Goal: Task Accomplishment & Management: Use online tool/utility

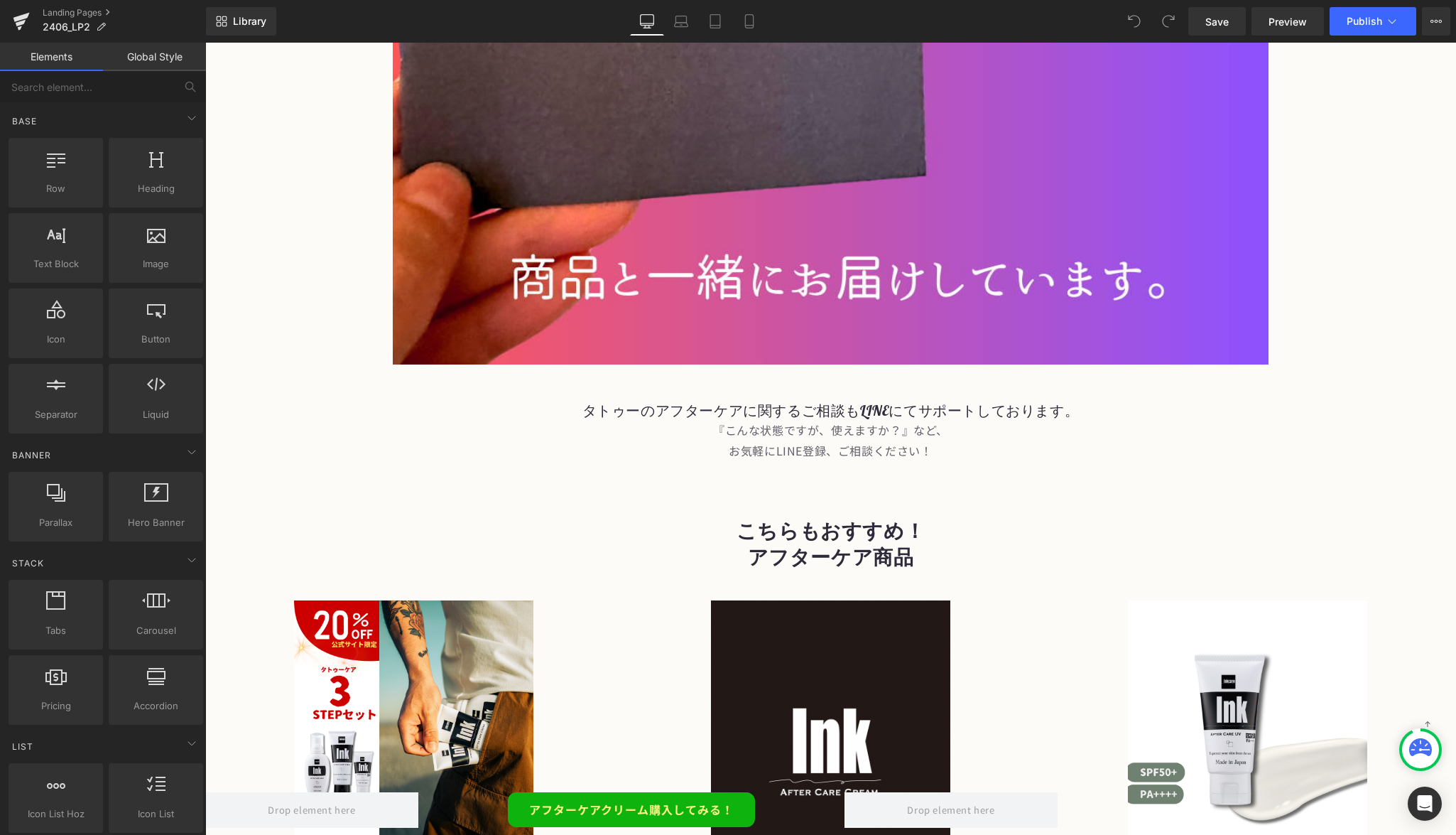
scroll to position [12689, 0]
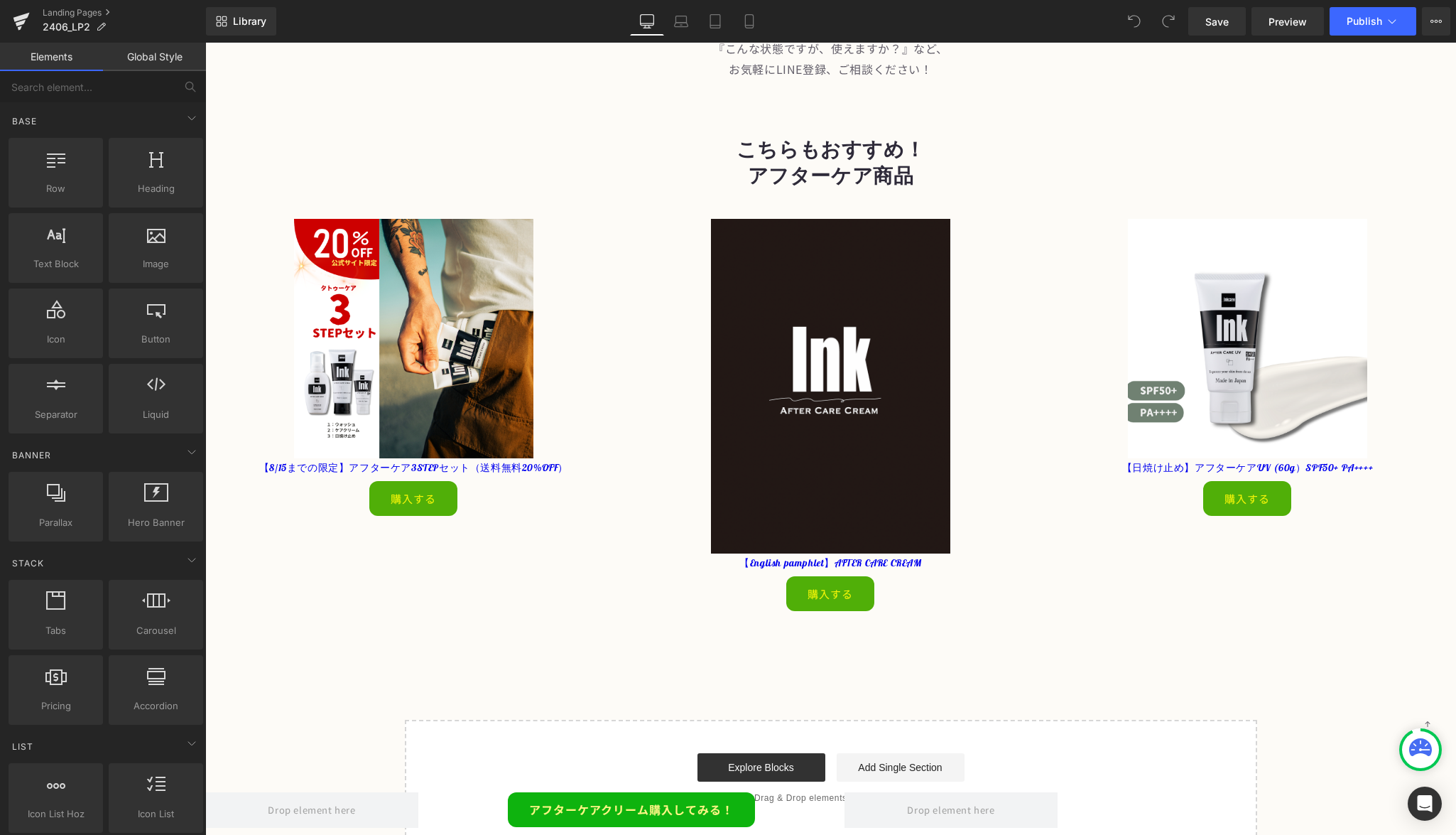
click at [534, 379] on div "Sale Off" at bounding box center [414, 338] width 398 height 239
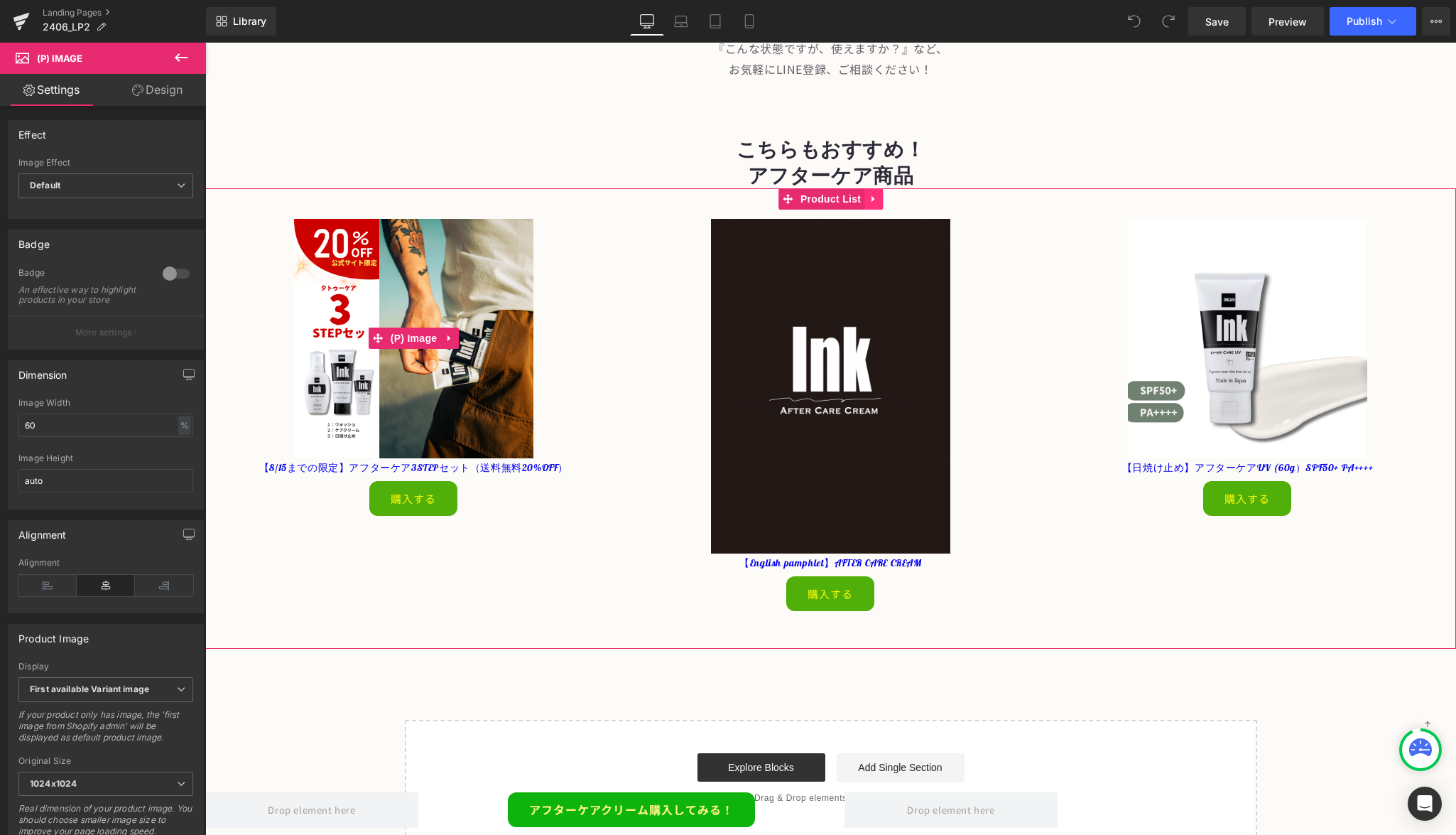
drag, startPoint x: 205, startPoint y: 43, endPoint x: 872, endPoint y: 174, distance: 679.7
click at [872, 196] on icon at bounding box center [873, 199] width 3 height 7
click at [880, 194] on icon at bounding box center [882, 198] width 10 height 10
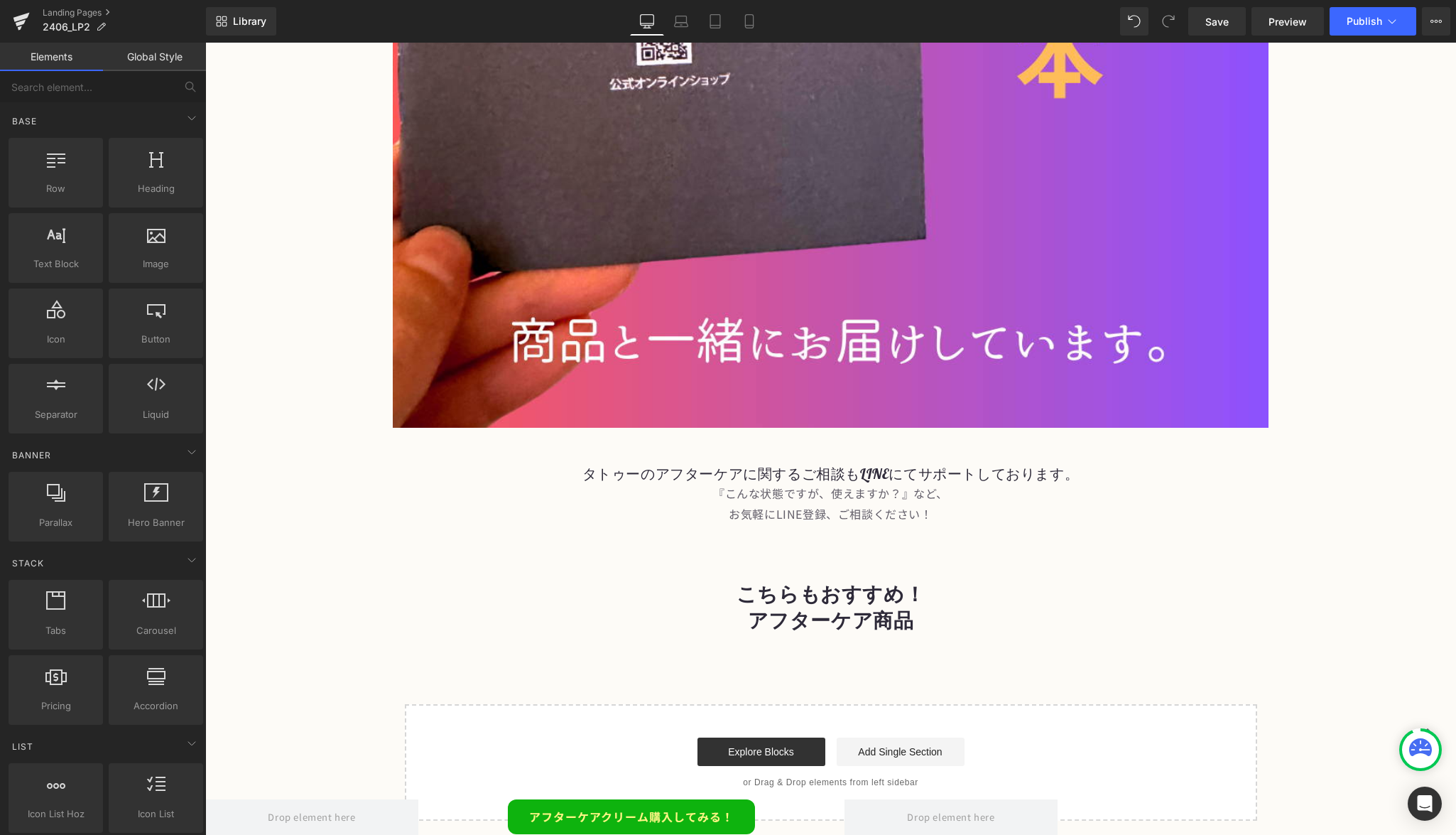
scroll to position [12221, 0]
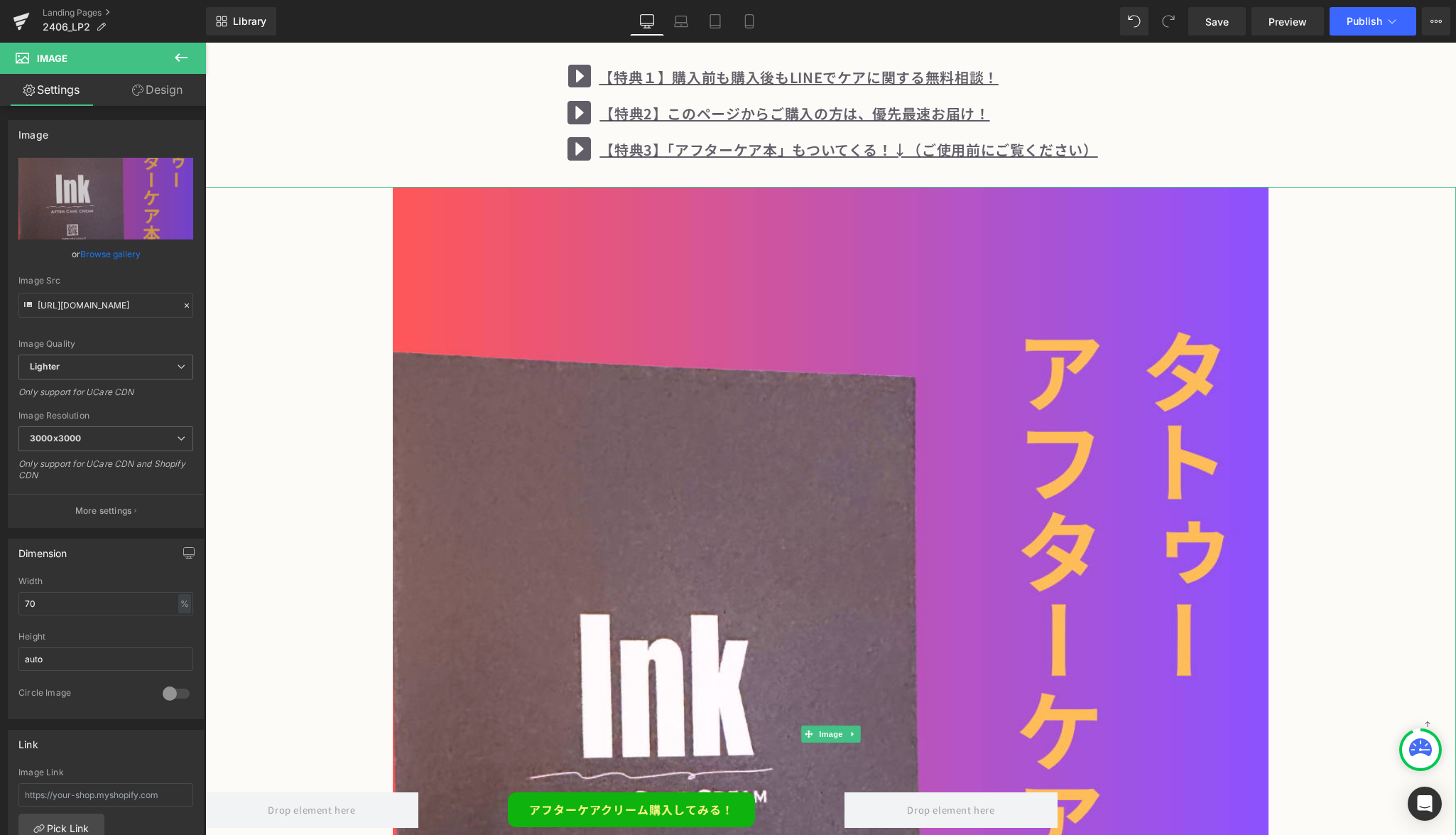
scroll to position [11334, 0]
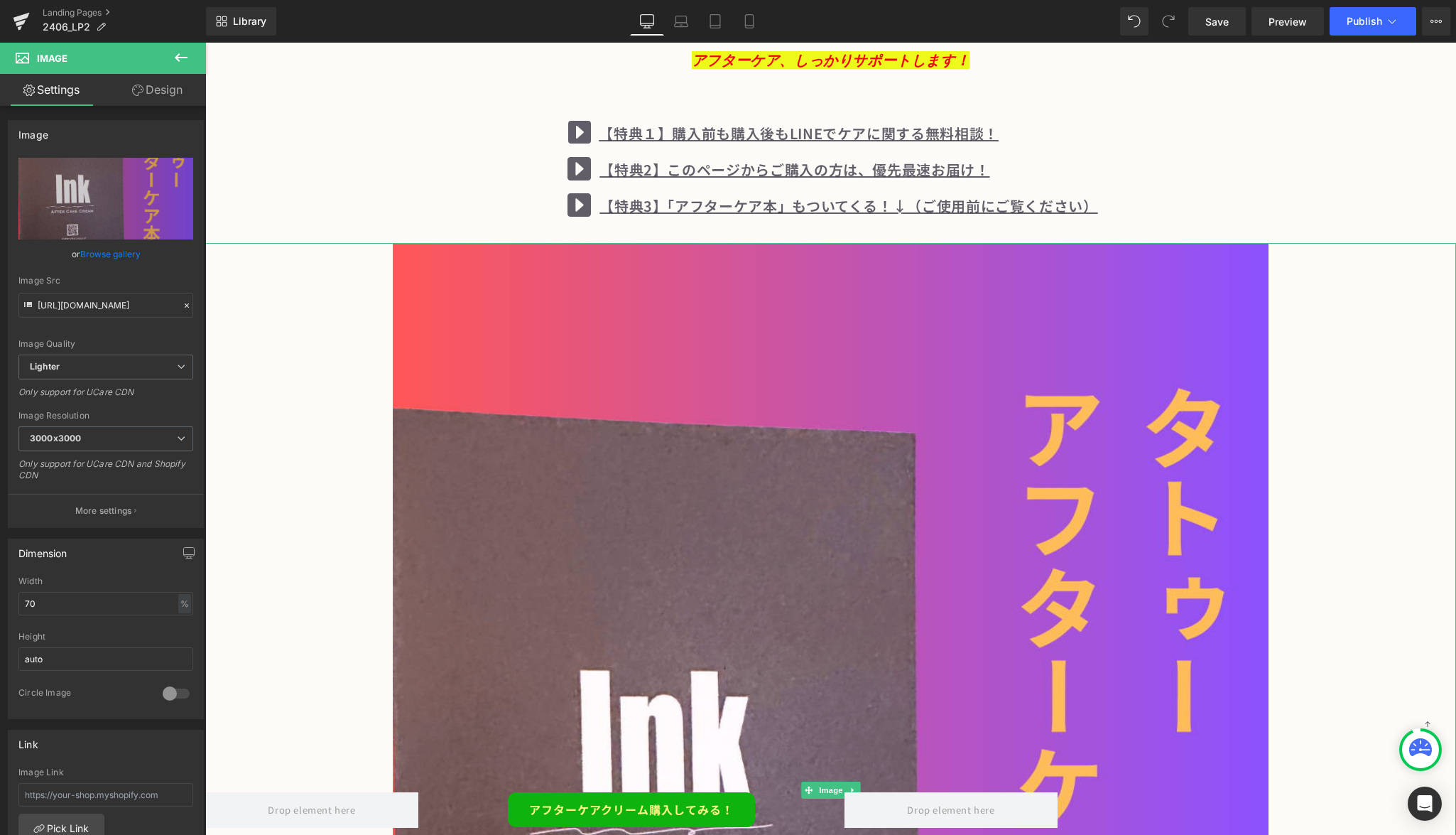
click at [648, 269] on img at bounding box center [831, 790] width 876 height 1095
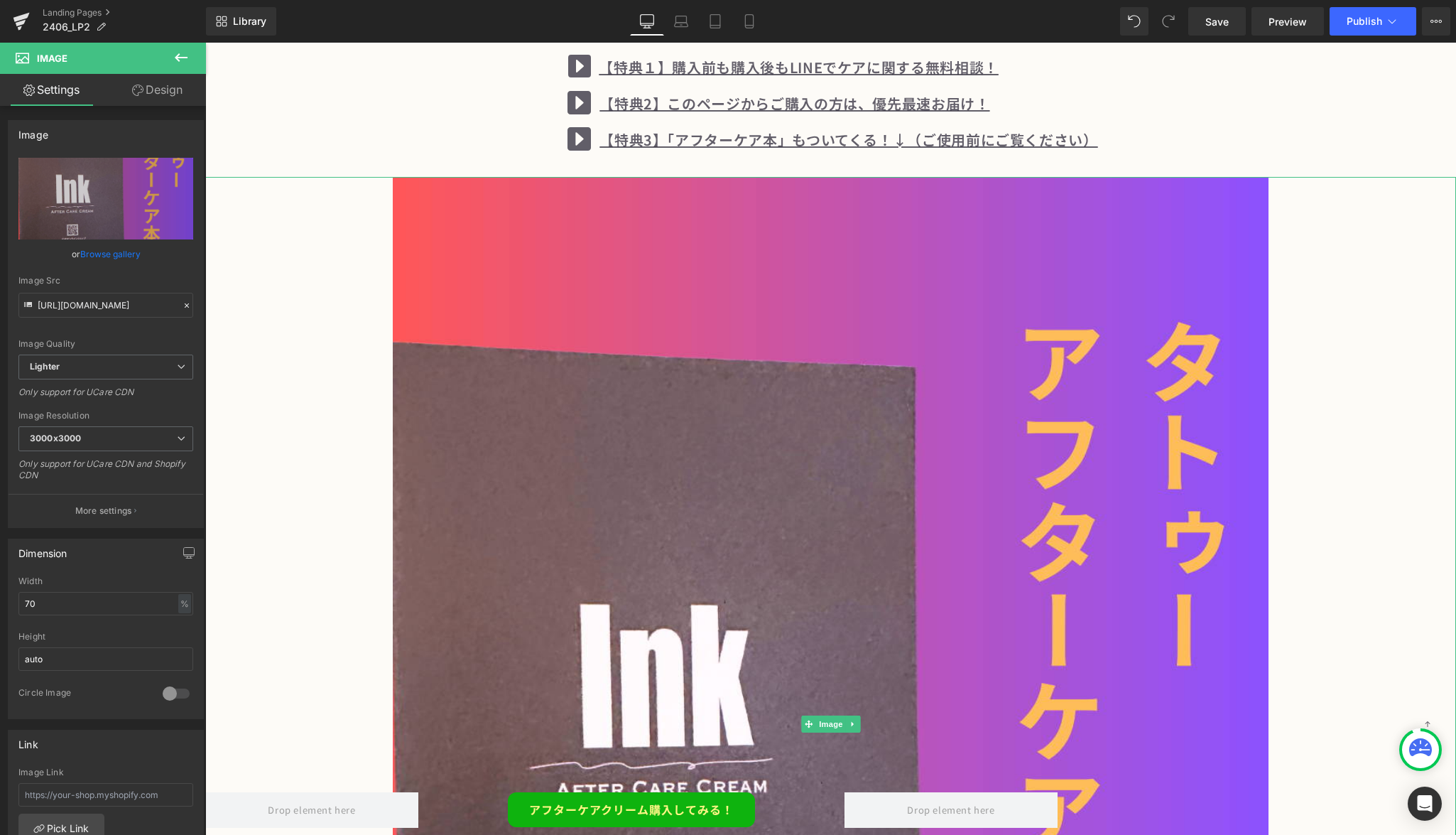
scroll to position [11426, 0]
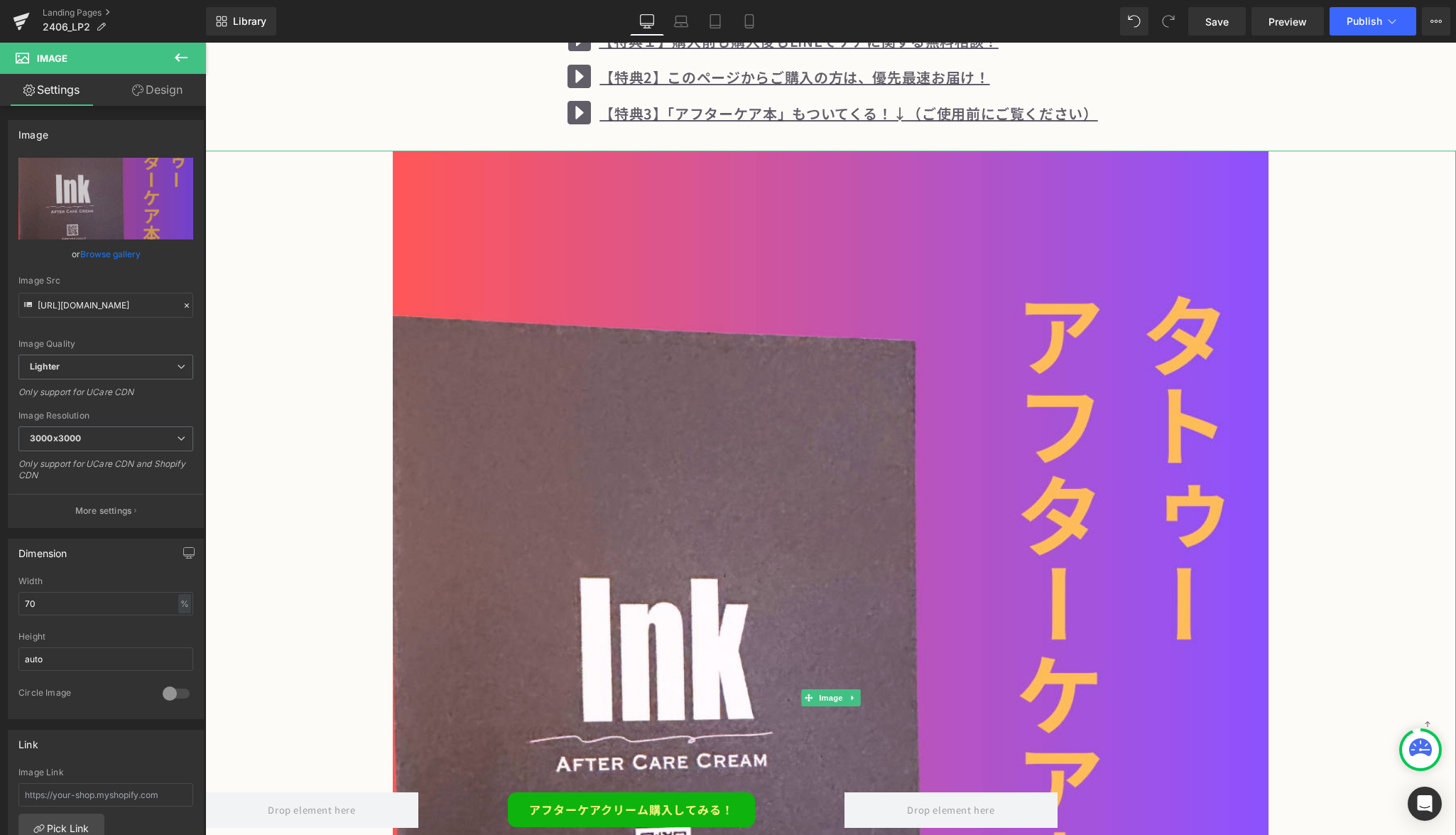
click at [852, 694] on icon at bounding box center [853, 698] width 8 height 9
click at [862, 694] on icon at bounding box center [860, 698] width 8 height 8
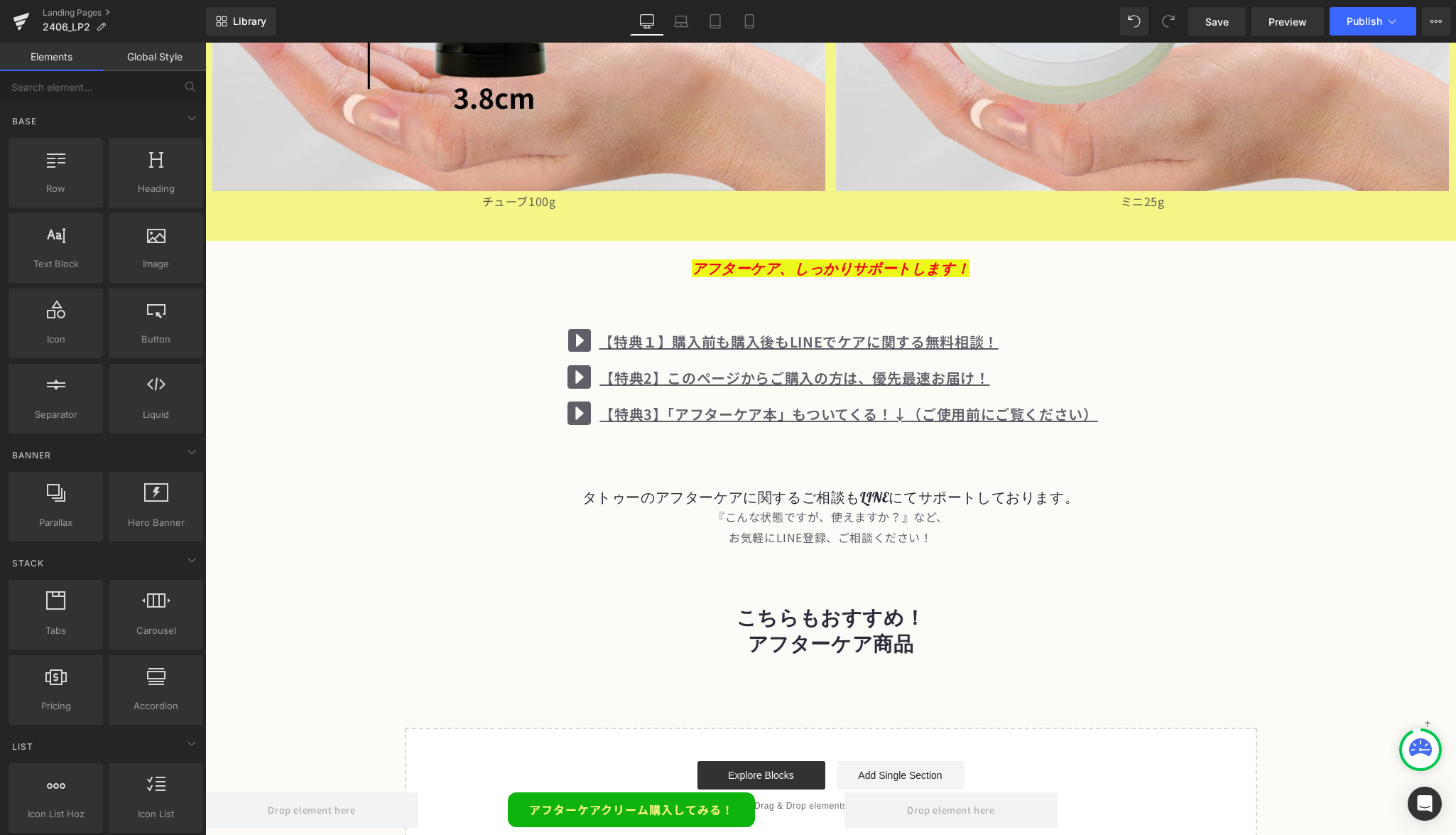
scroll to position [11133, 0]
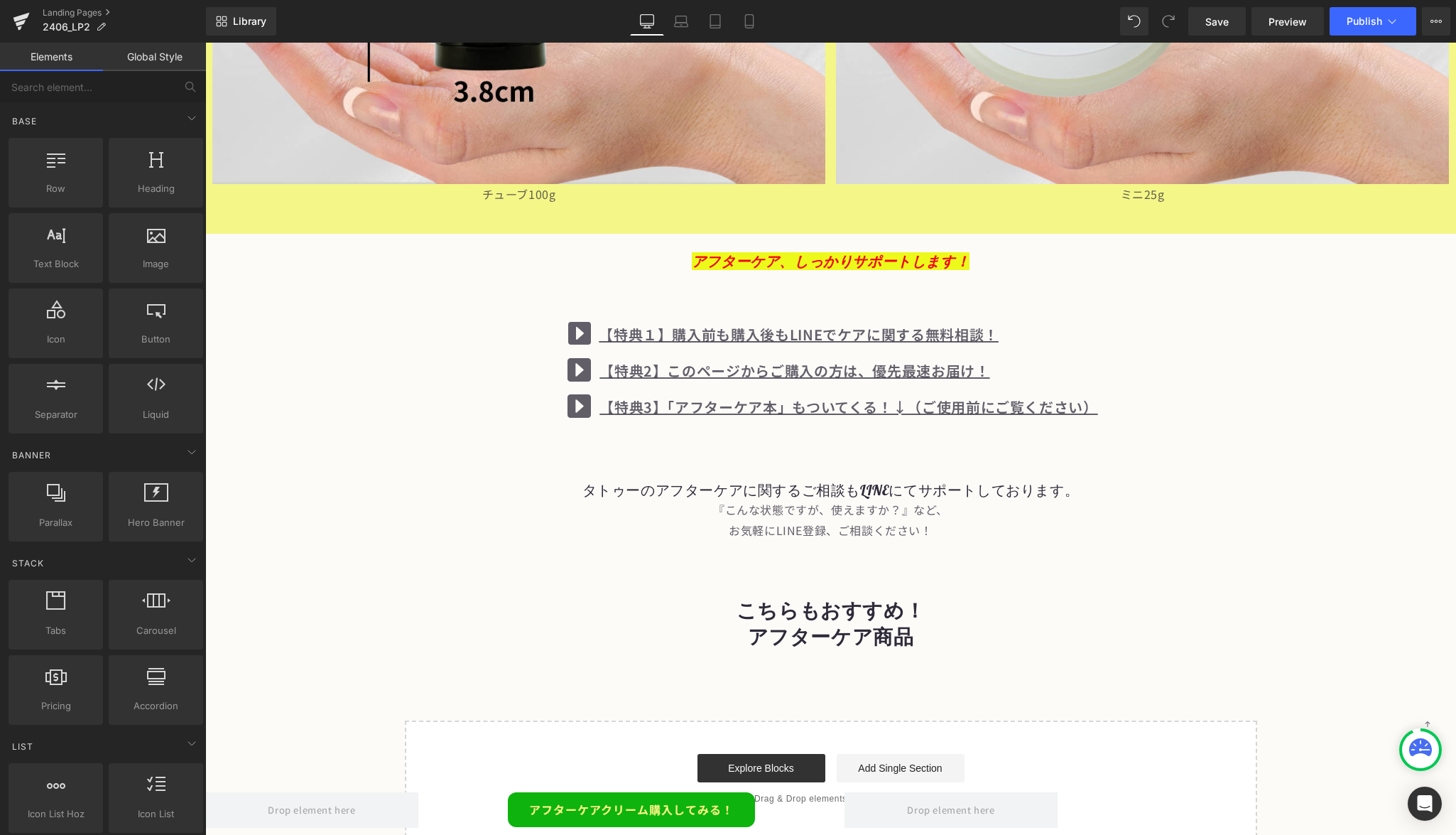
drag, startPoint x: 872, startPoint y: 174, endPoint x: 939, endPoint y: 545, distance: 377.0
click at [939, 560] on h1 at bounding box center [831, 579] width 1251 height 37
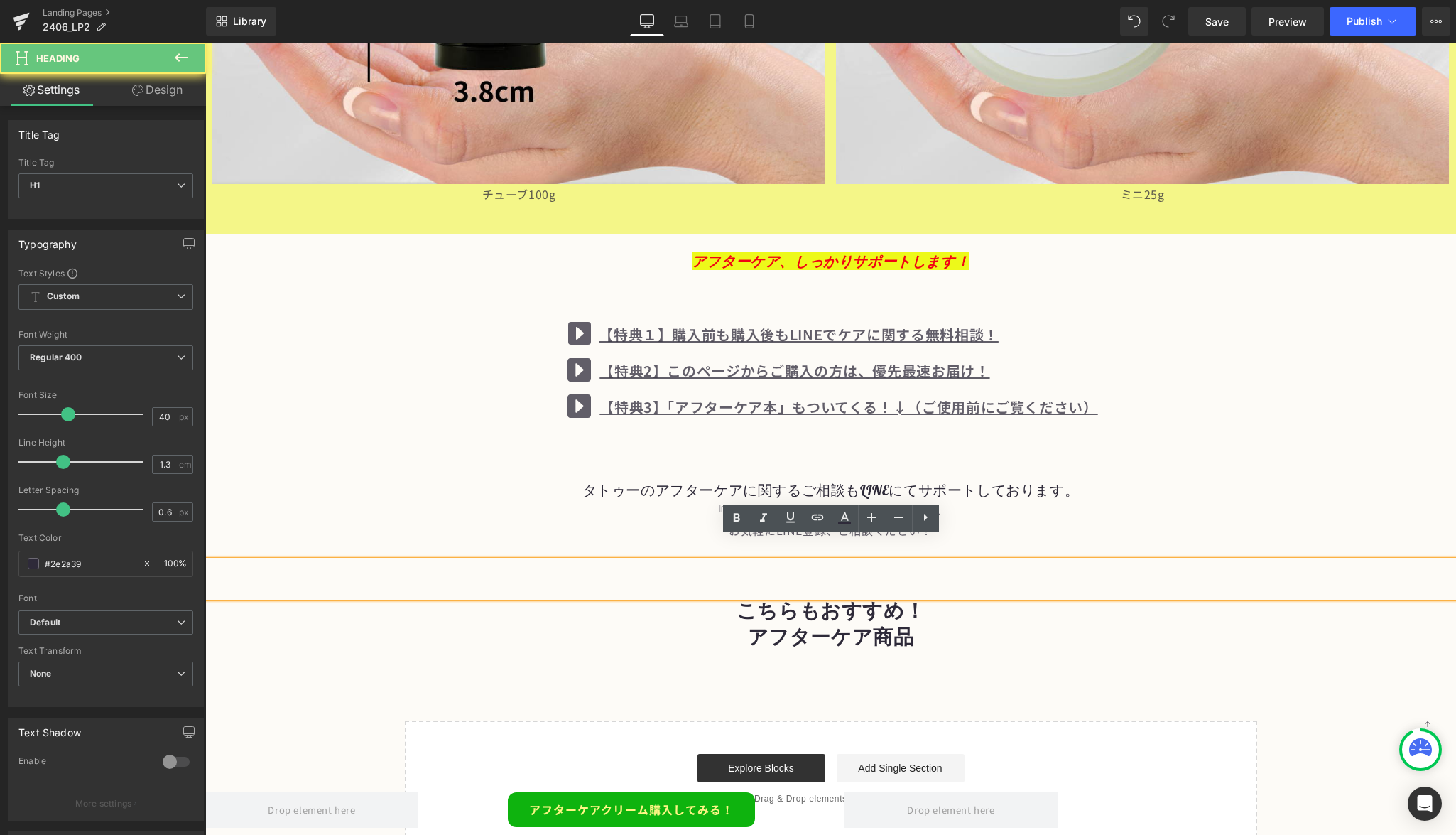
click at [875, 569] on h1 at bounding box center [831, 579] width 1251 height 37
click at [880, 597] on strong "こちらもおすすめ！" at bounding box center [831, 610] width 188 height 25
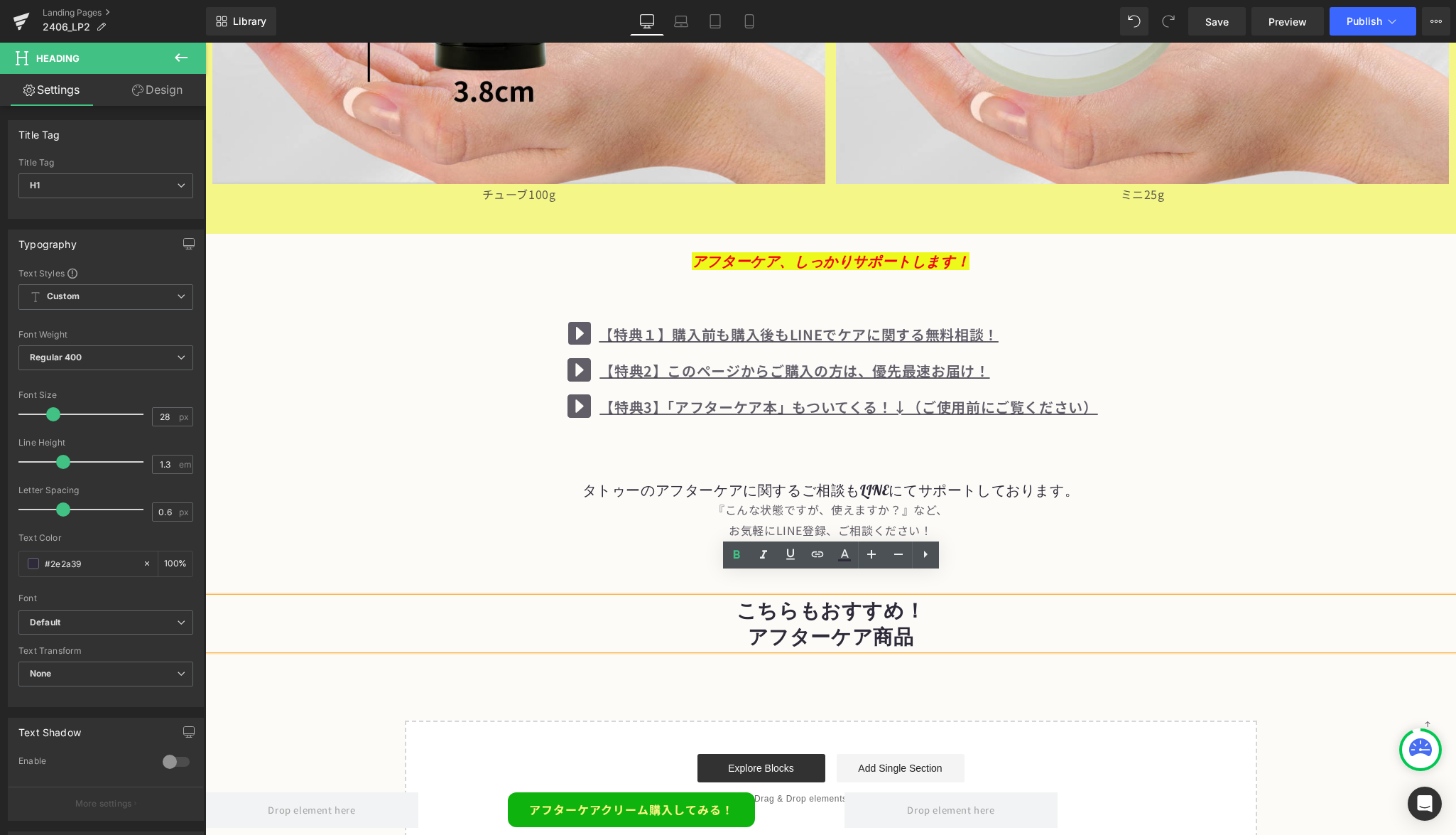
click at [926, 556] on icon at bounding box center [925, 554] width 17 height 17
drag, startPoint x: 939, startPoint y: 545, endPoint x: 923, endPoint y: 628, distance: 84.5
click at [923, 628] on div "こちらもおすすめ！ アフターケア商品" at bounding box center [831, 623] width 1251 height 52
drag, startPoint x: 717, startPoint y: 586, endPoint x: 178, endPoint y: 53, distance: 758.0
click at [178, 53] on icon at bounding box center [181, 57] width 17 height 17
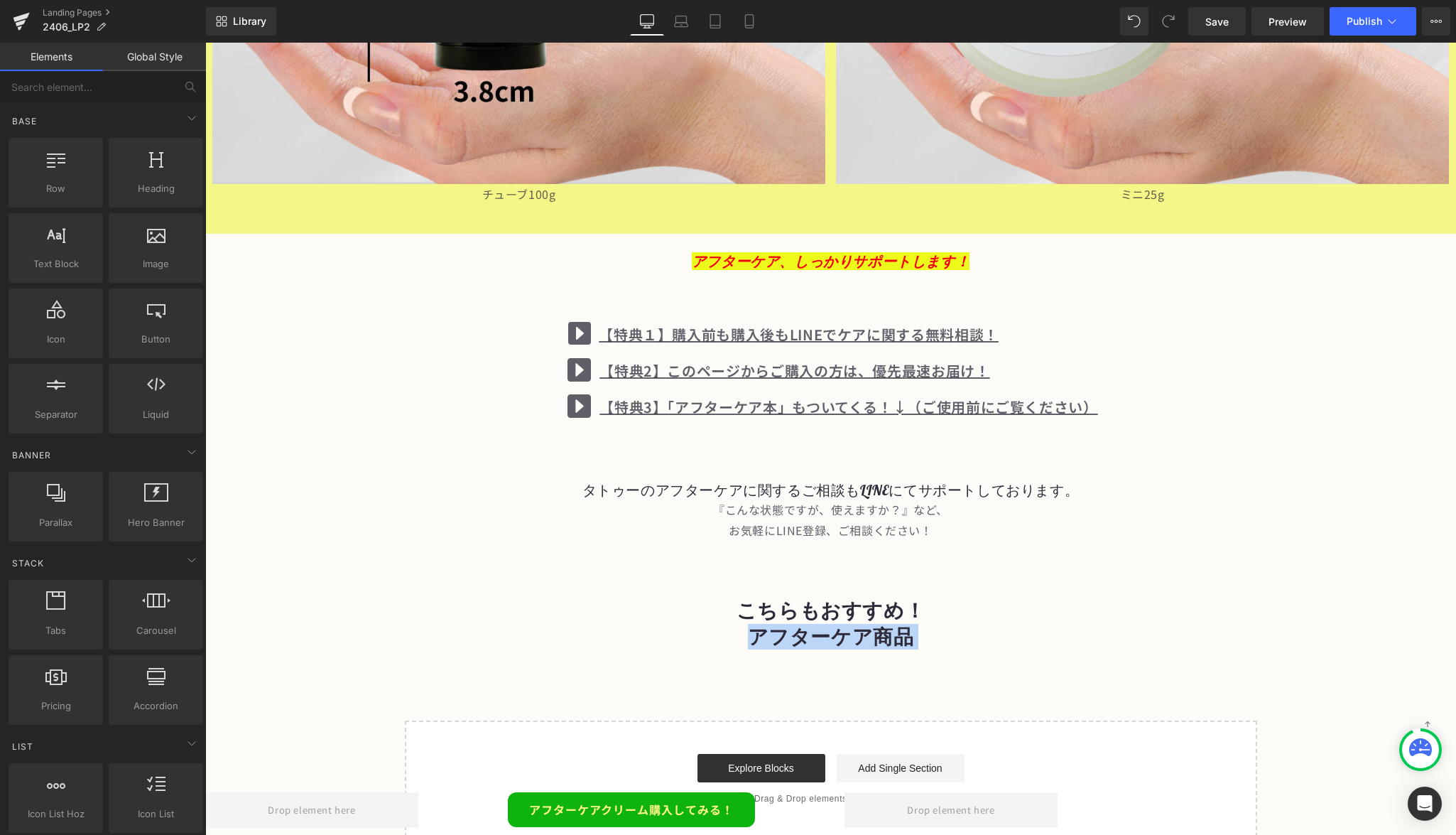
drag, startPoint x: 383, startPoint y: 96, endPoint x: 778, endPoint y: 626, distance: 661.0
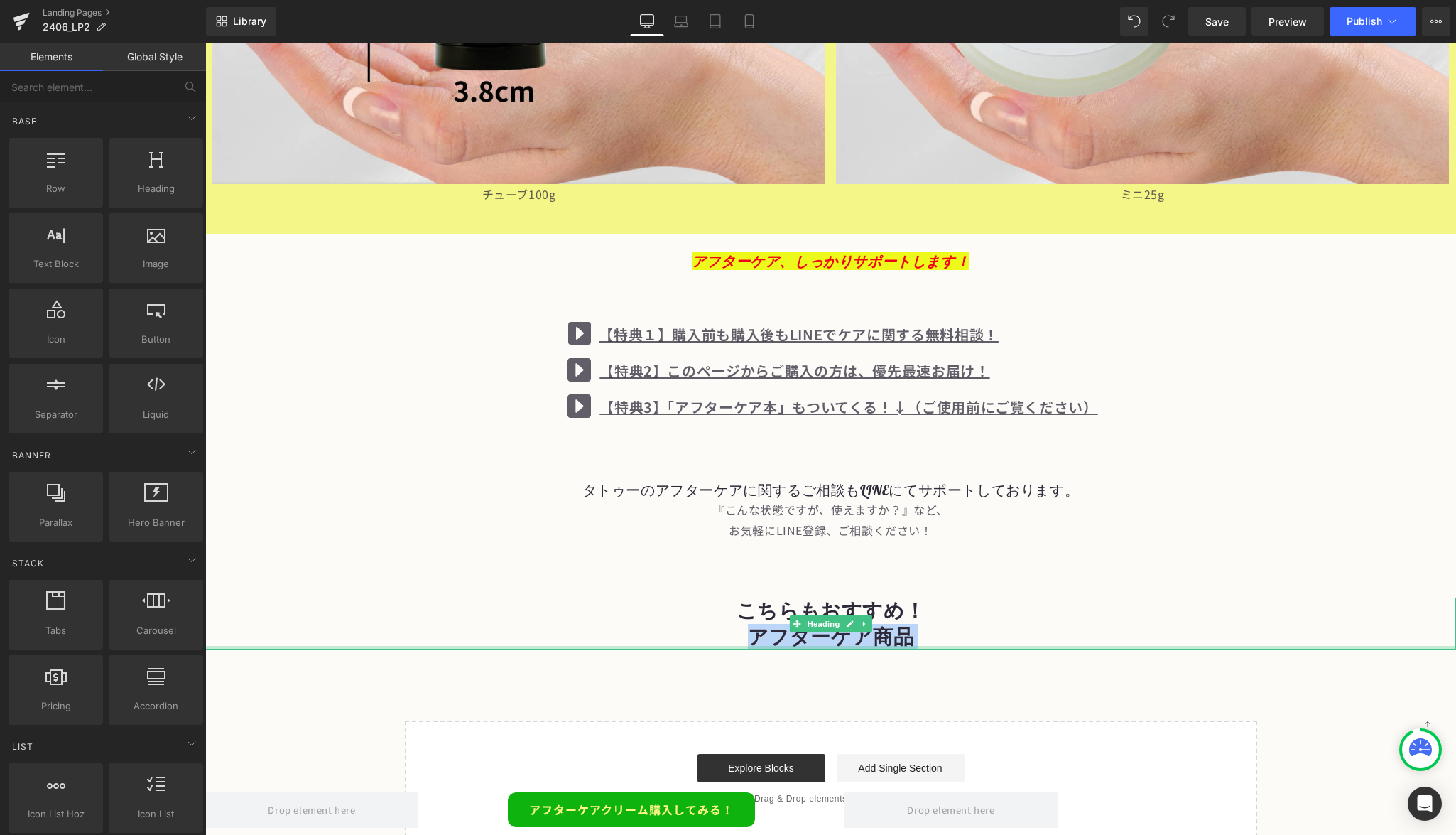
click at [702, 624] on h1 "アフターケア商品" at bounding box center [831, 637] width 1251 height 26
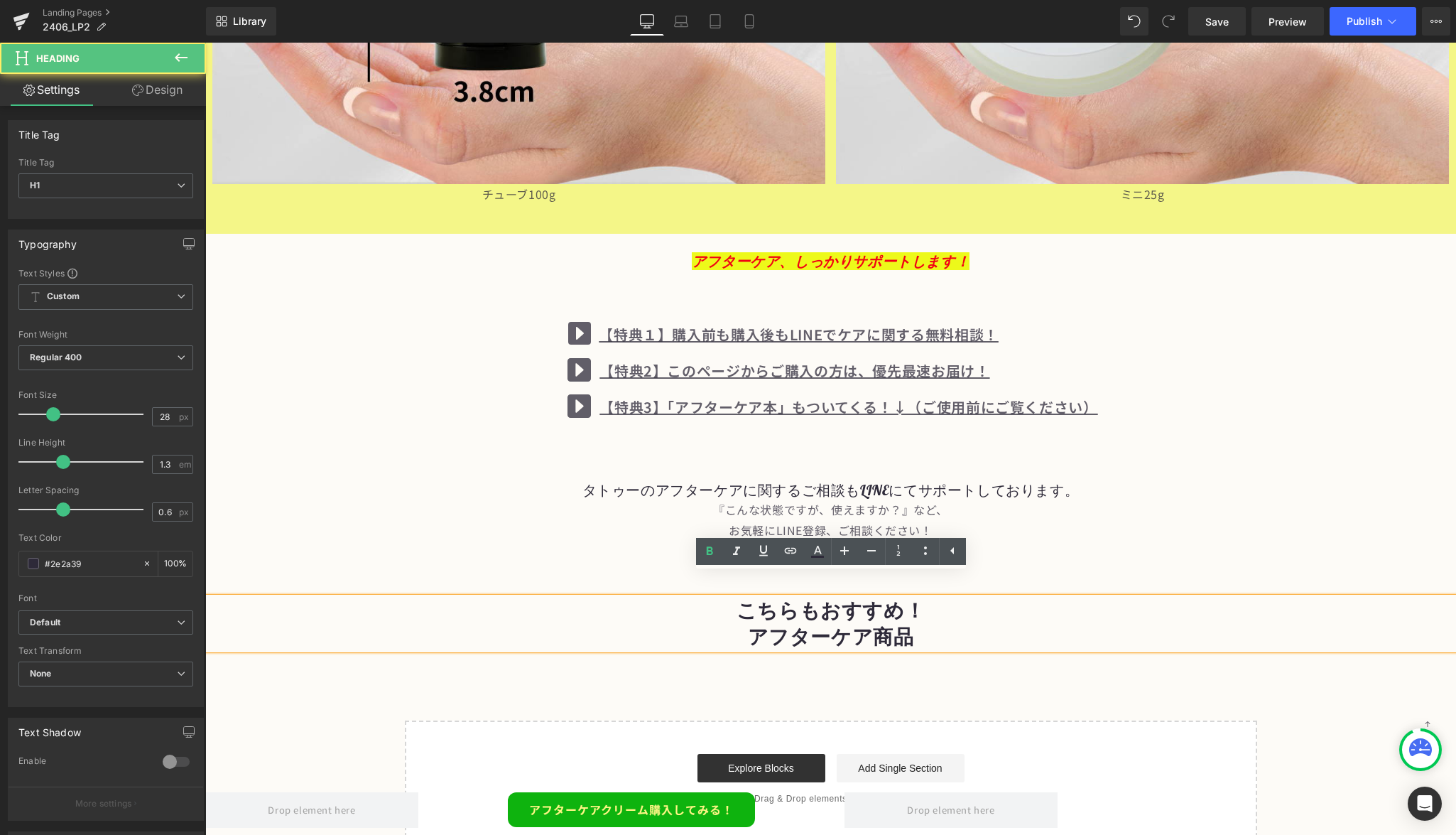
click at [794, 624] on strong "アフターケア商品" at bounding box center [831, 637] width 167 height 25
drag, startPoint x: 778, startPoint y: 626, endPoint x: 607, endPoint y: 567, distance: 180.9
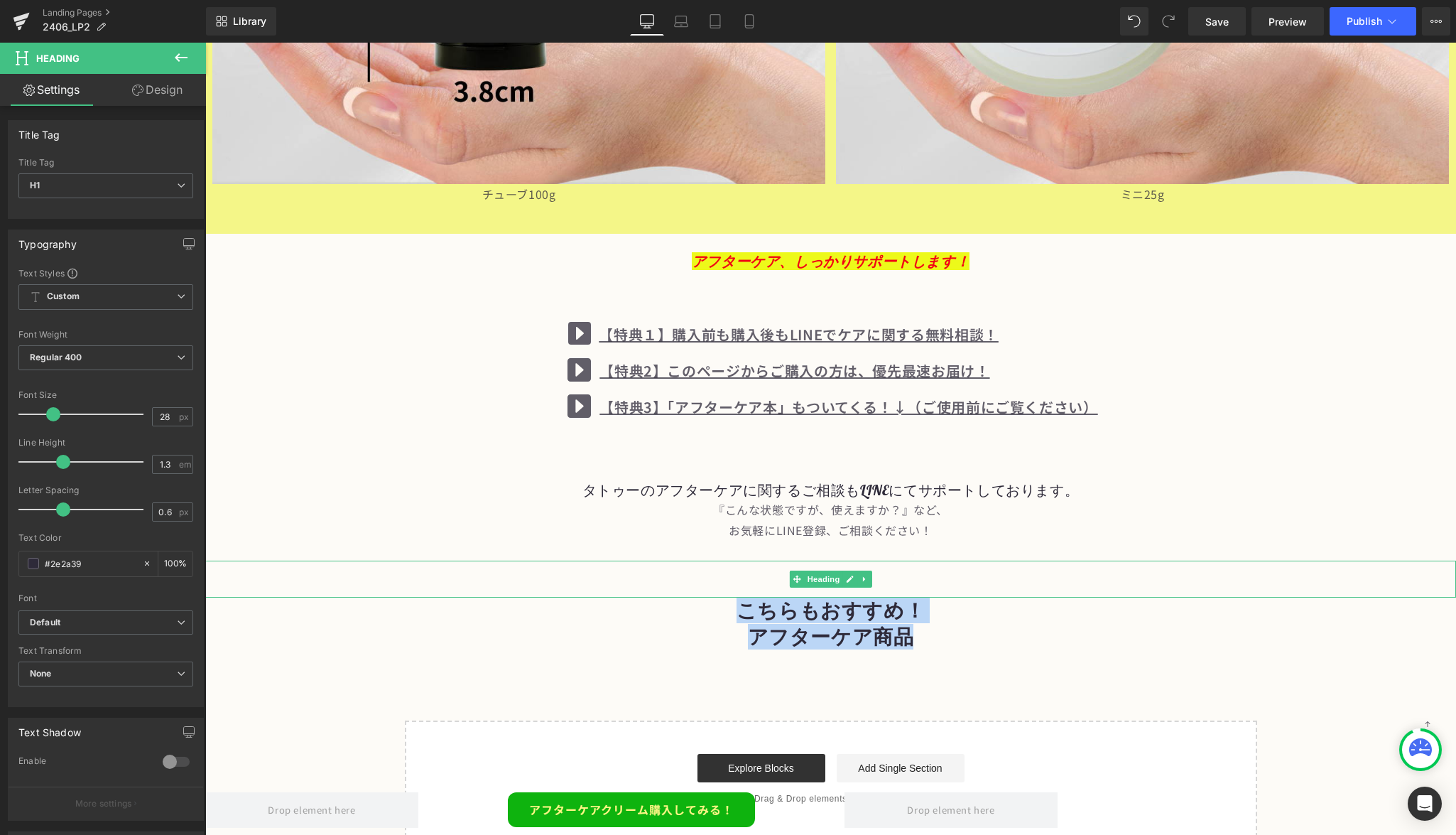
click at [863, 577] on icon at bounding box center [864, 579] width 2 height 5
click at [873, 575] on icon at bounding box center [872, 579] width 8 height 8
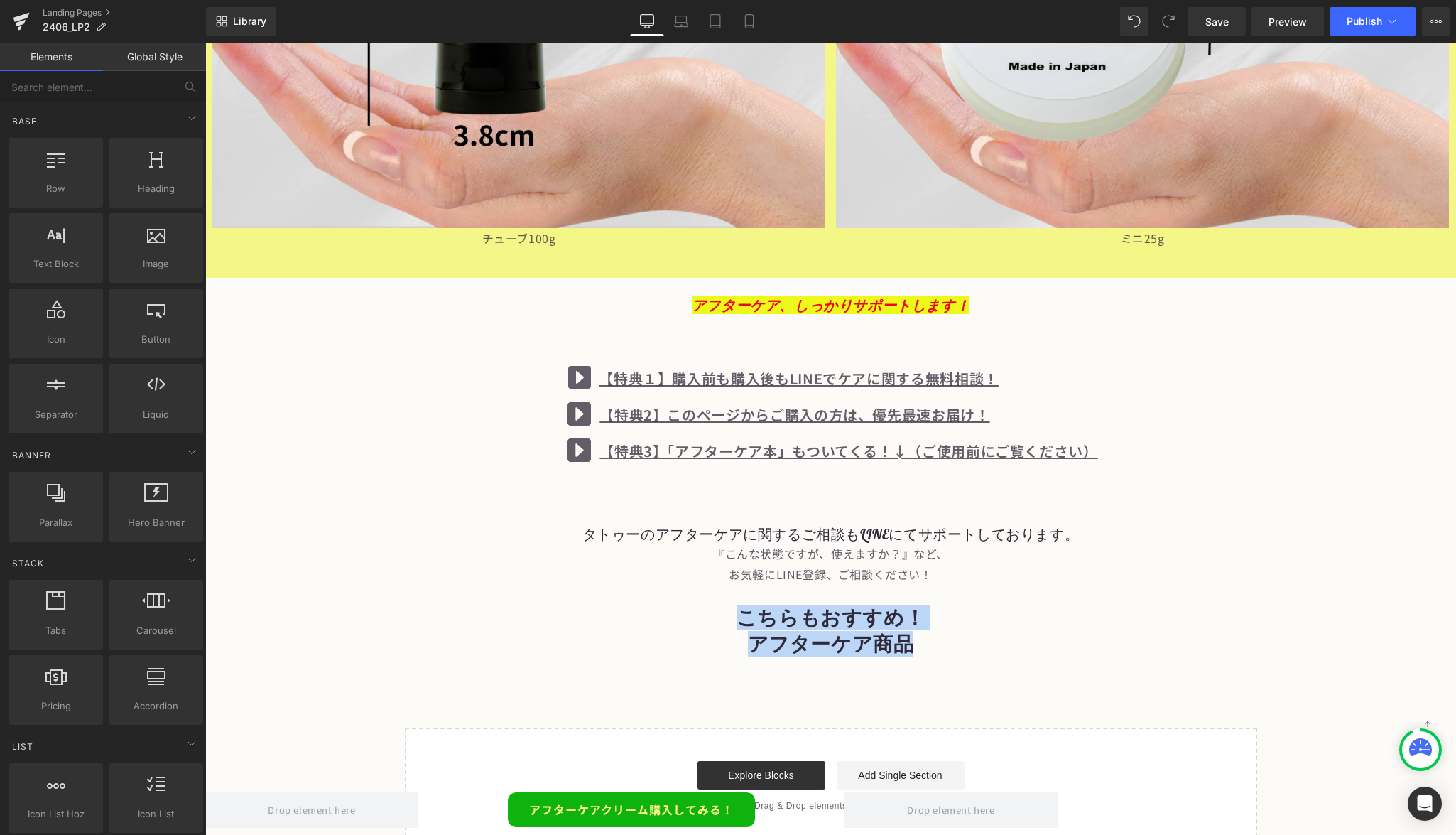
drag, startPoint x: 607, startPoint y: 567, endPoint x: 908, endPoint y: 589, distance: 301.8
click at [908, 605] on strong "こちらもおすすめ！" at bounding box center [831, 617] width 188 height 25
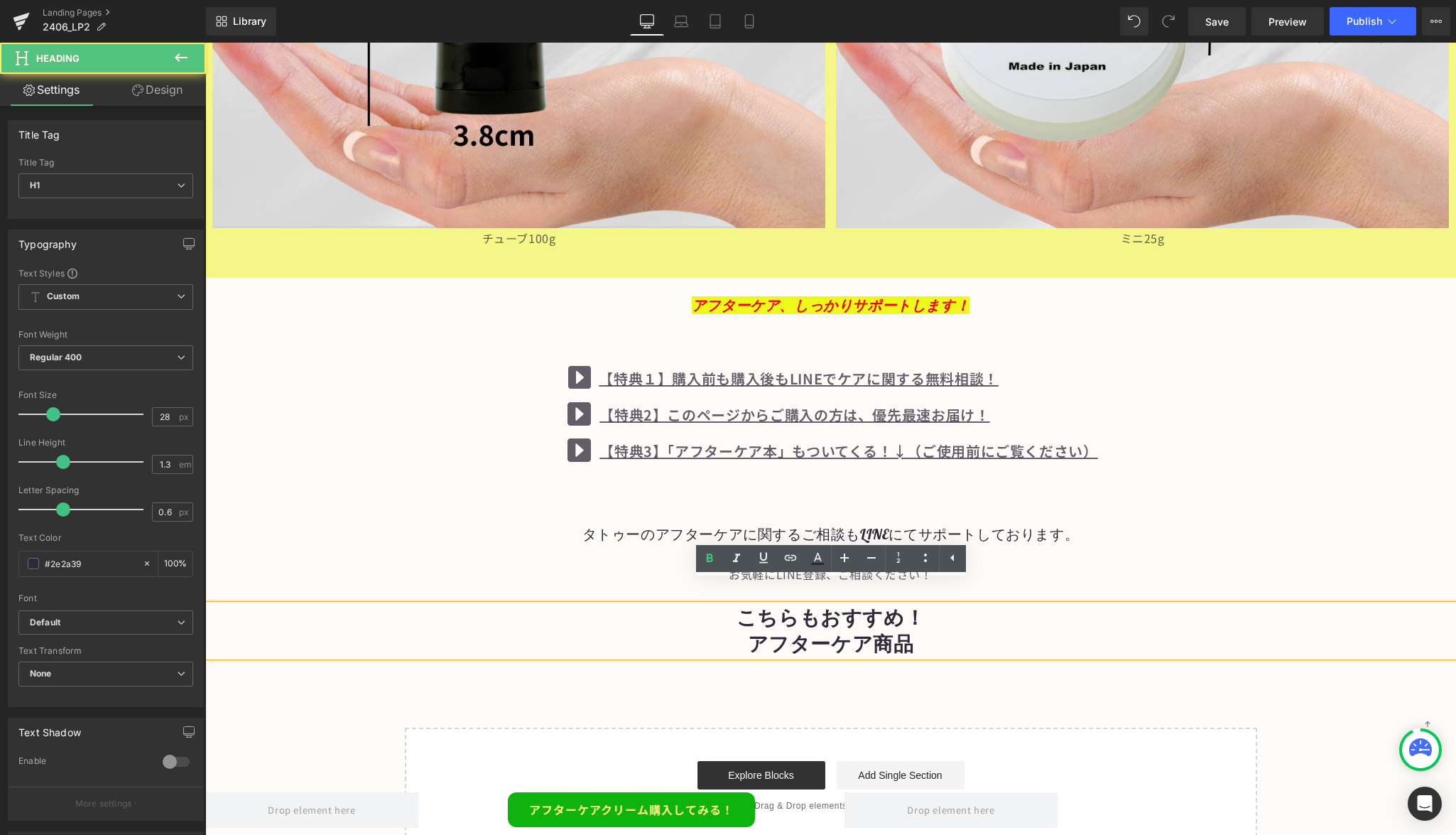
click at [919, 605] on strong "こちらもおすすめ！" at bounding box center [831, 617] width 188 height 25
drag, startPoint x: 908, startPoint y: 589, endPoint x: 715, endPoint y: 594, distance: 193.1
click at [715, 605] on div "こちらもおすすめ！ アフターケア商品" at bounding box center [831, 631] width 1251 height 52
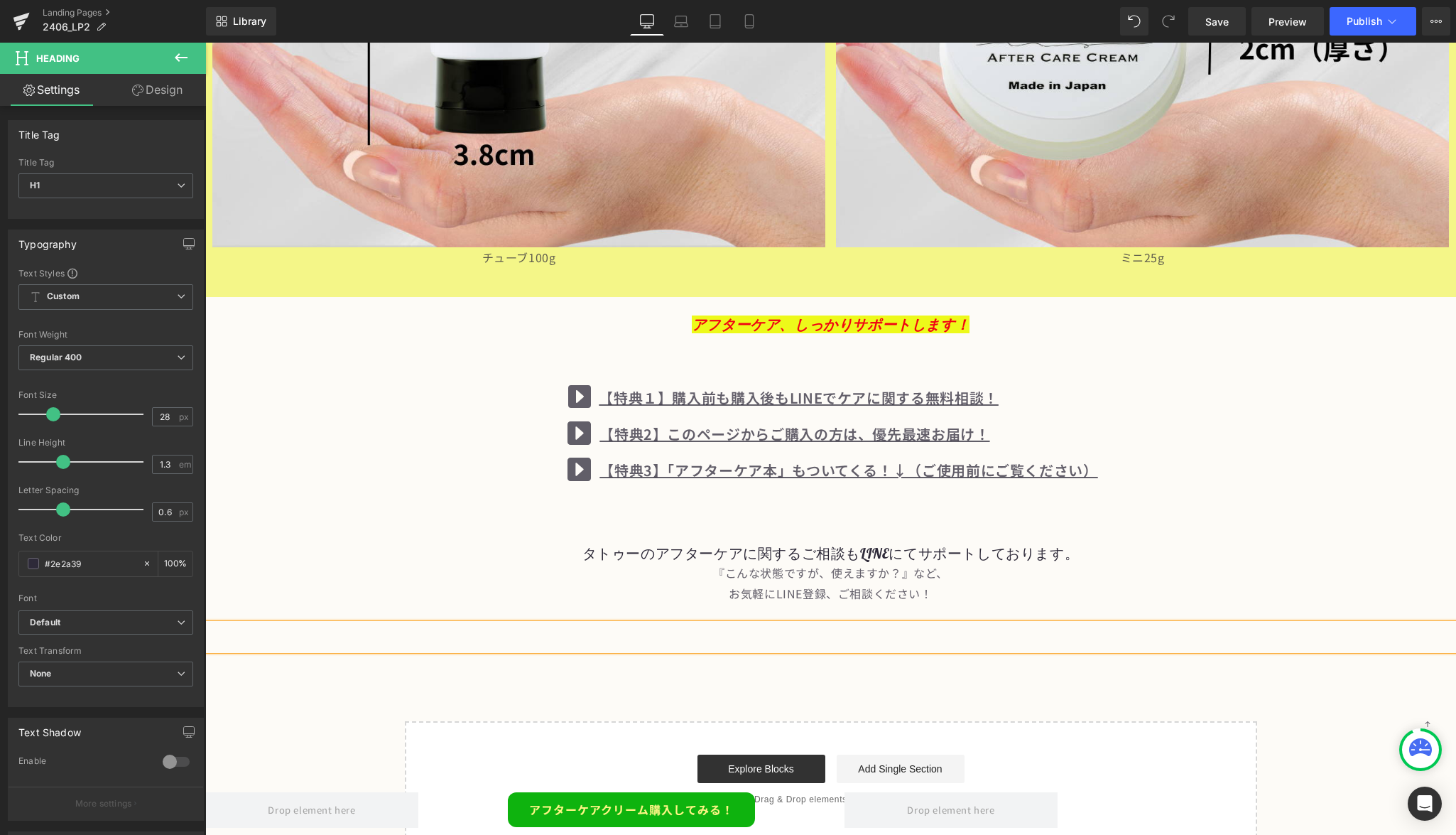
scroll to position [11064, 0]
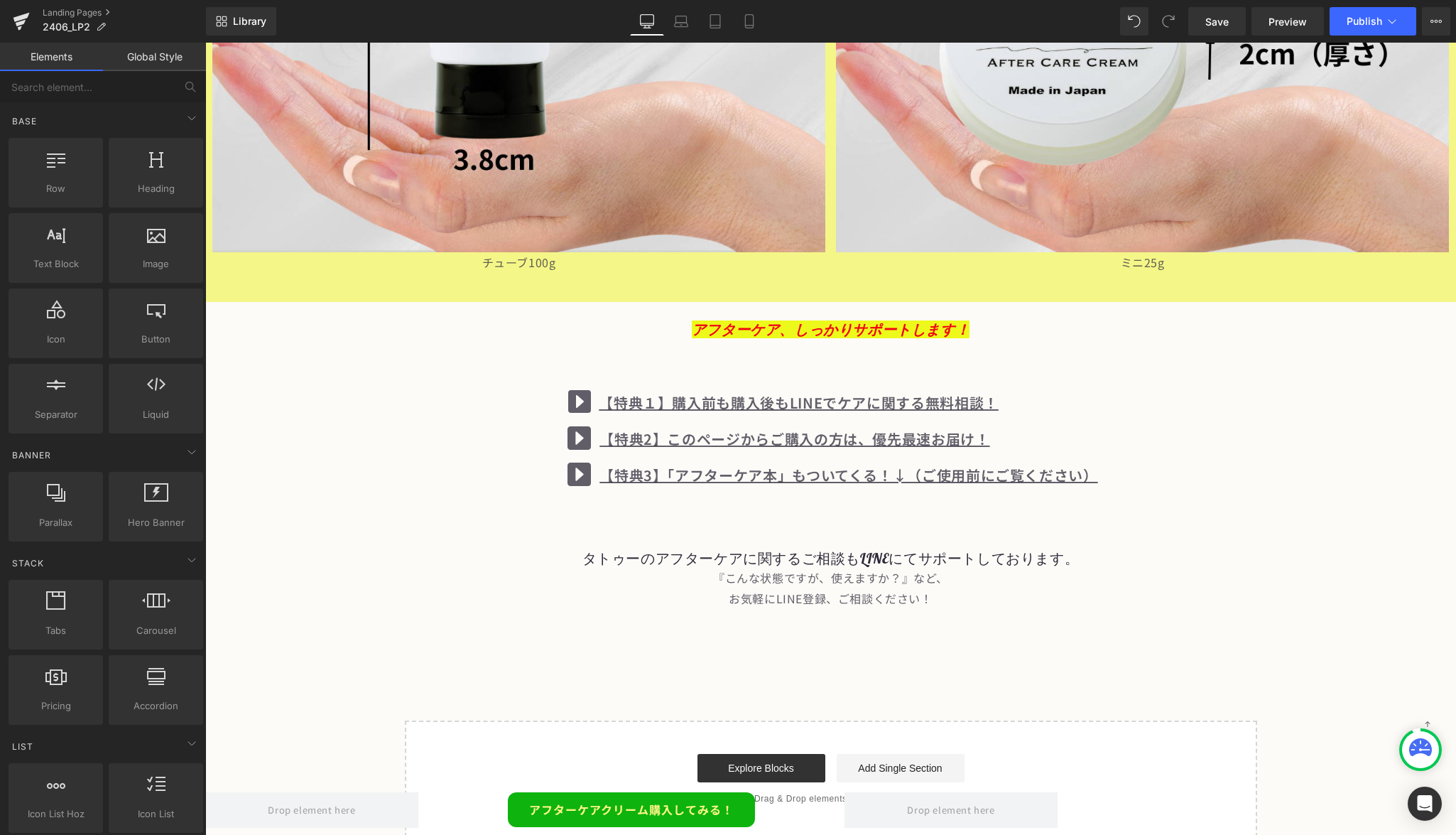
drag, startPoint x: 715, startPoint y: 594, endPoint x: 839, endPoint y: 571, distance: 126.1
click at [839, 588] on div "お気軽にLINE登録、ご相談ください！" at bounding box center [831, 599] width 1251 height 21
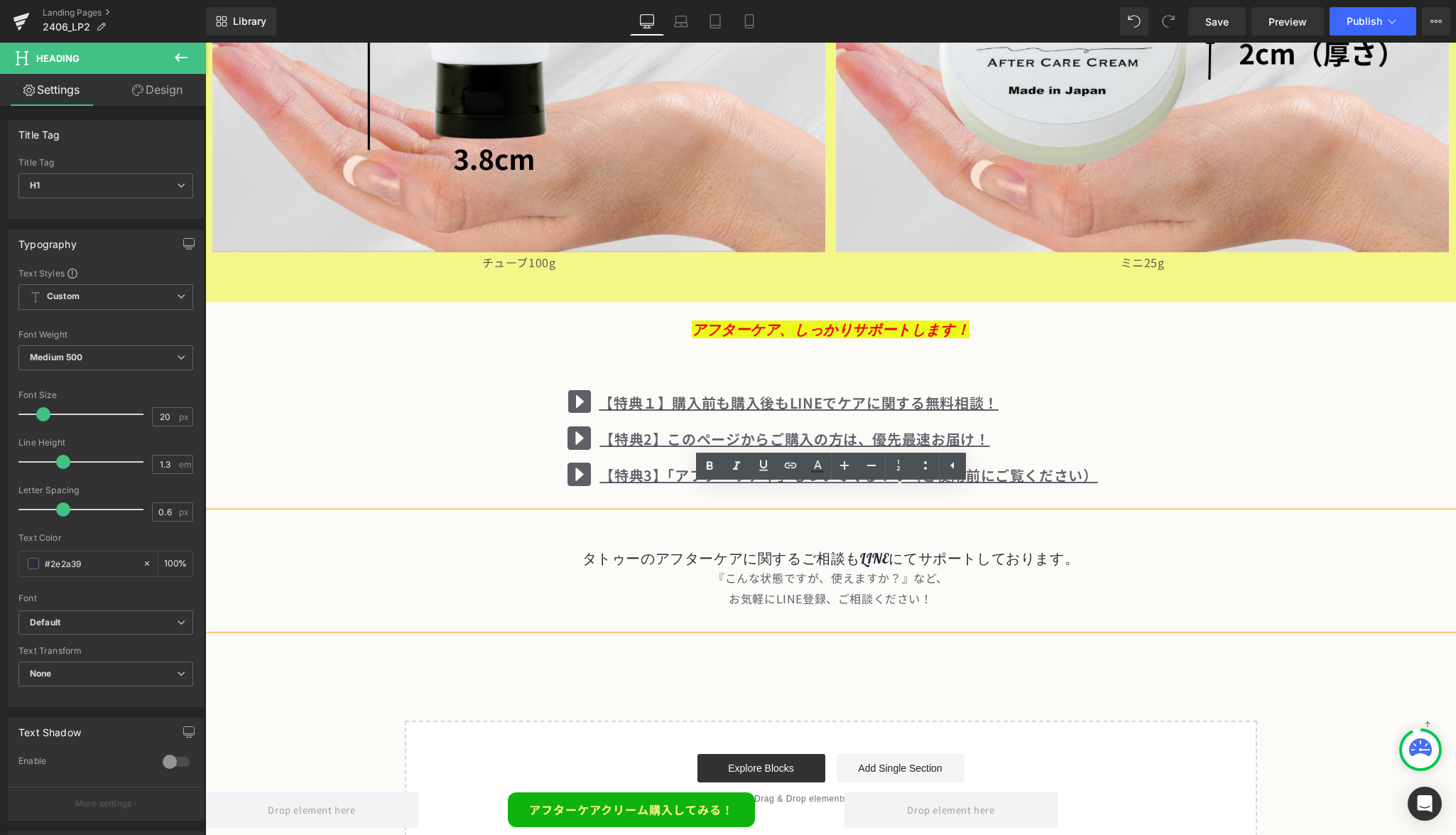
click at [619, 759] on div "Start building your page Explore Blocks Add Single Section or Drag & Drop eleme…" at bounding box center [831, 779] width 850 height 114
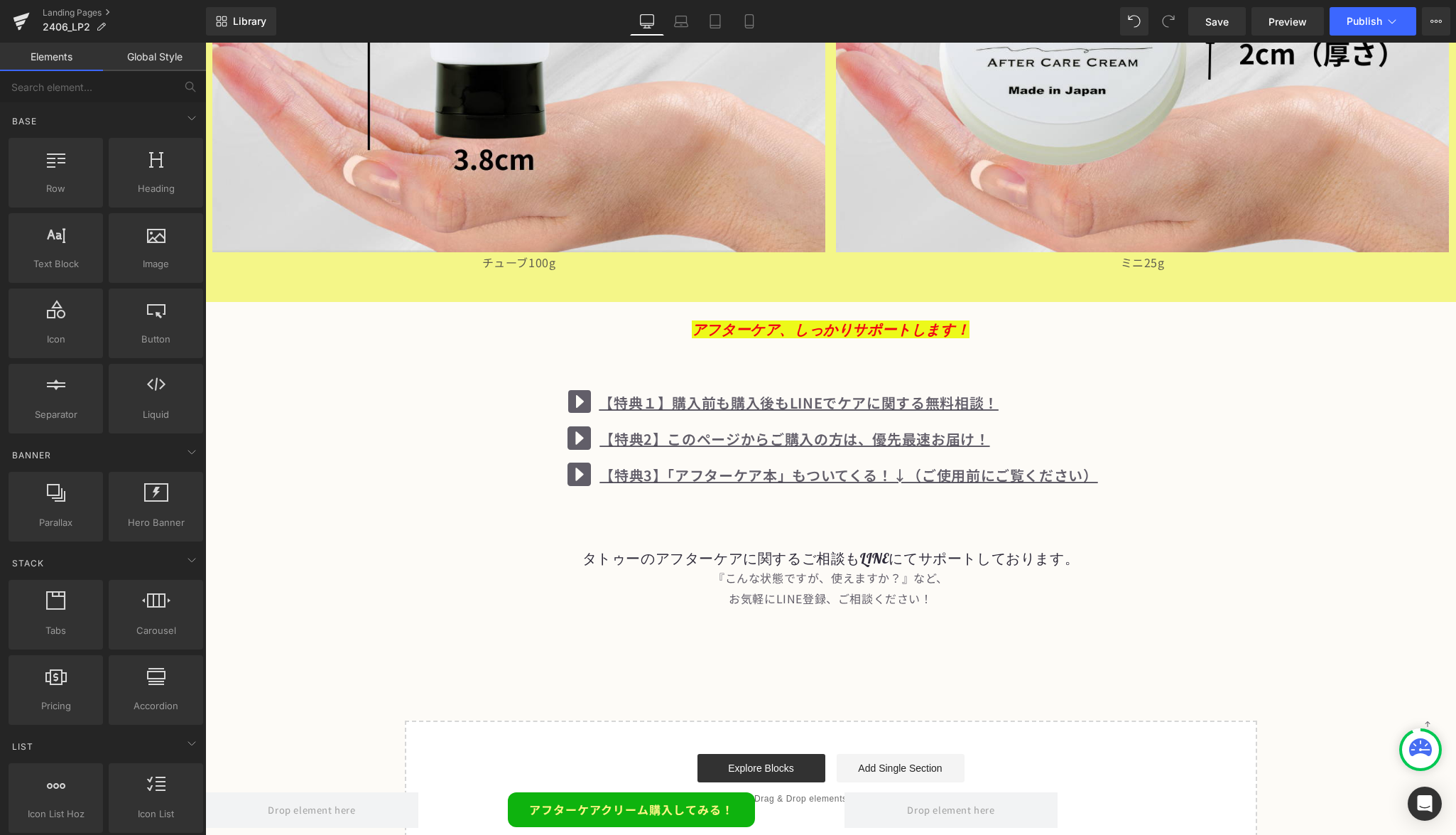
click at [825, 608] on div at bounding box center [831, 619] width 1251 height 21
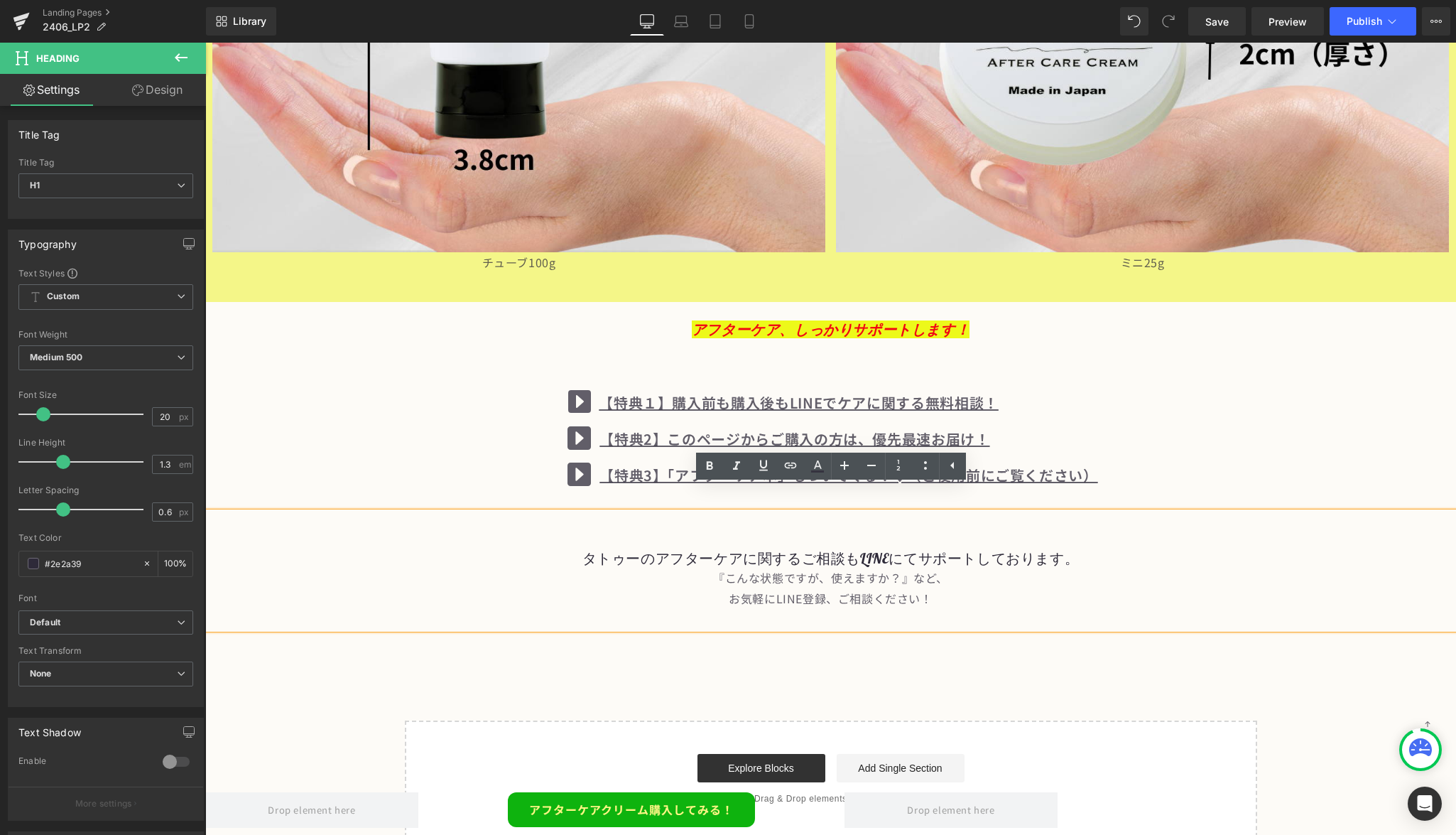
click at [954, 469] on icon at bounding box center [952, 465] width 17 height 17
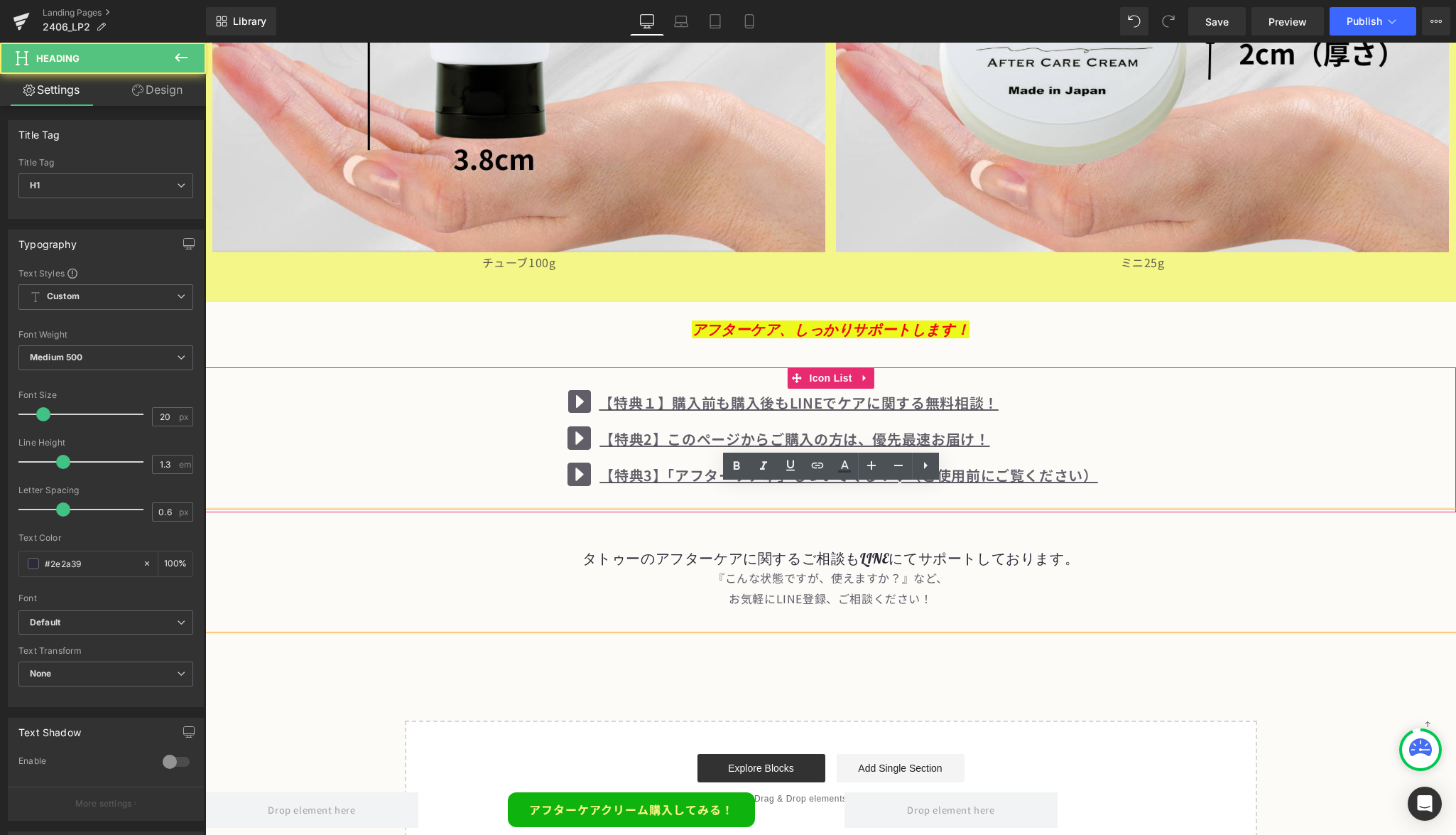
drag, startPoint x: 839, startPoint y: 571, endPoint x: 985, endPoint y: 569, distance: 146.0
click at [985, 588] on div "お気軽にLINE登録、ご相談ください！" at bounding box center [831, 599] width 1251 height 21
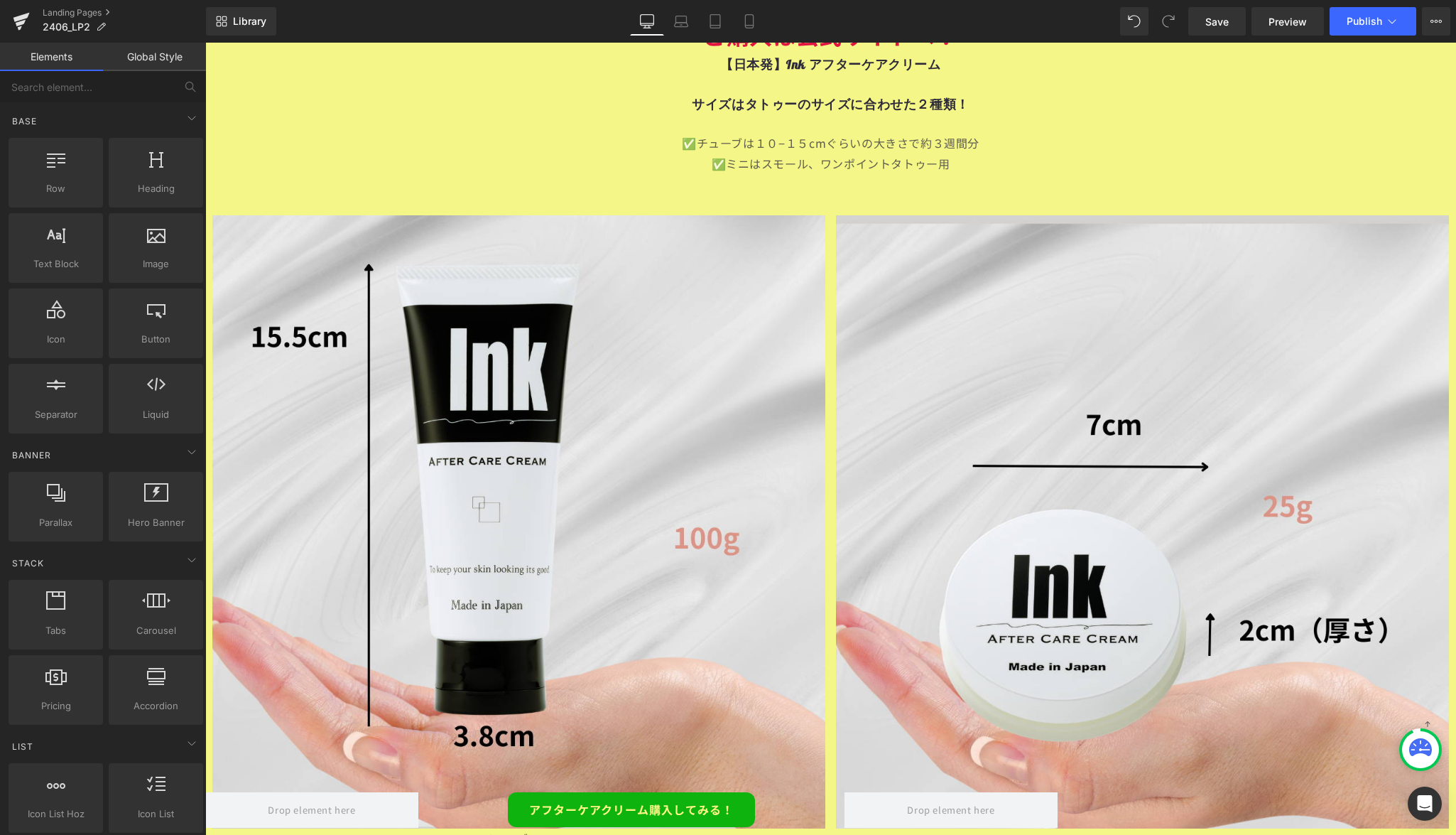
scroll to position [10397, 0]
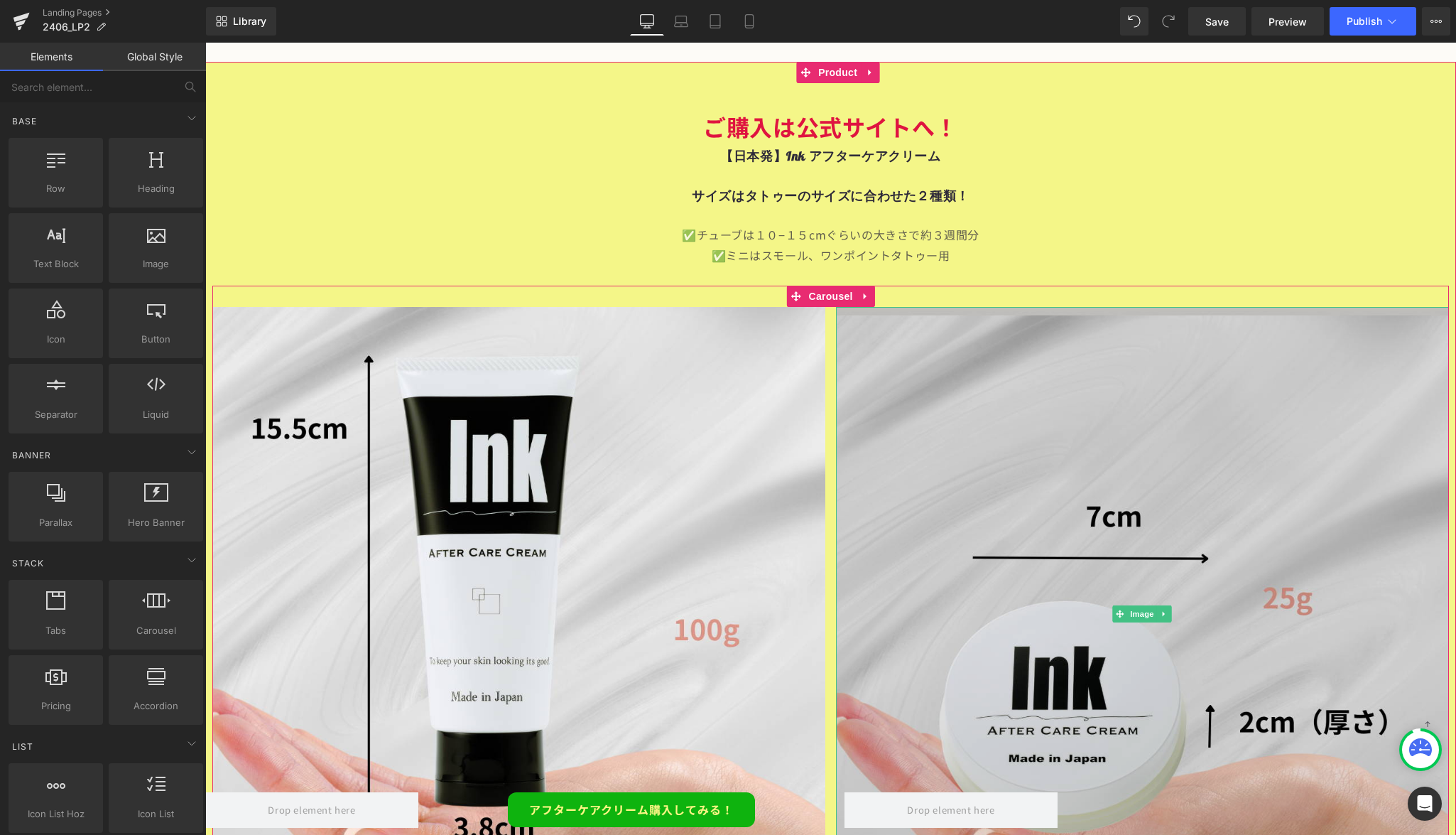
drag, startPoint x: 985, startPoint y: 569, endPoint x: 1155, endPoint y: 301, distance: 317.4
click at [1155, 307] on img at bounding box center [1143, 614] width 613 height 613
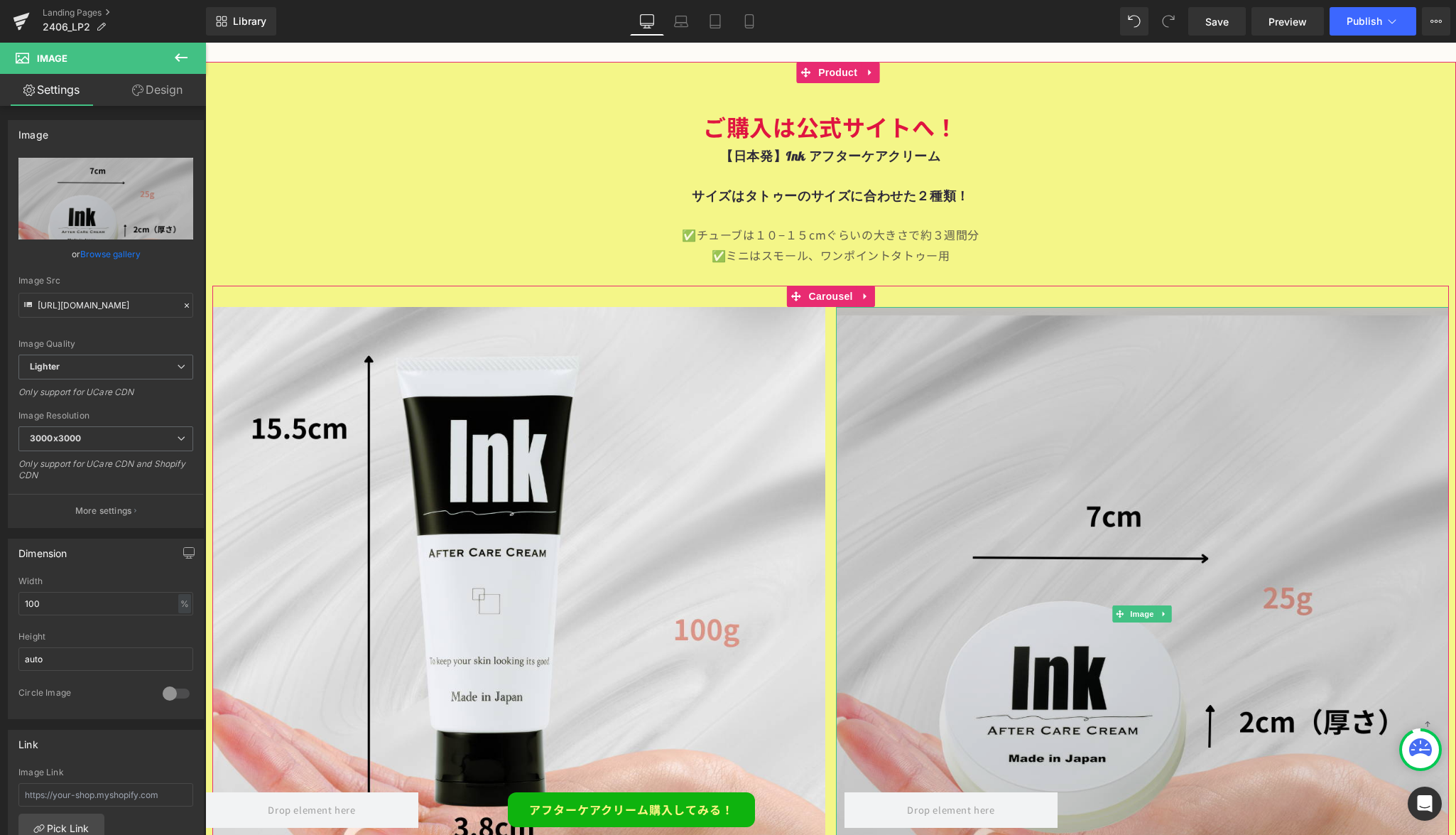
click at [864, 293] on icon at bounding box center [865, 296] width 3 height 7
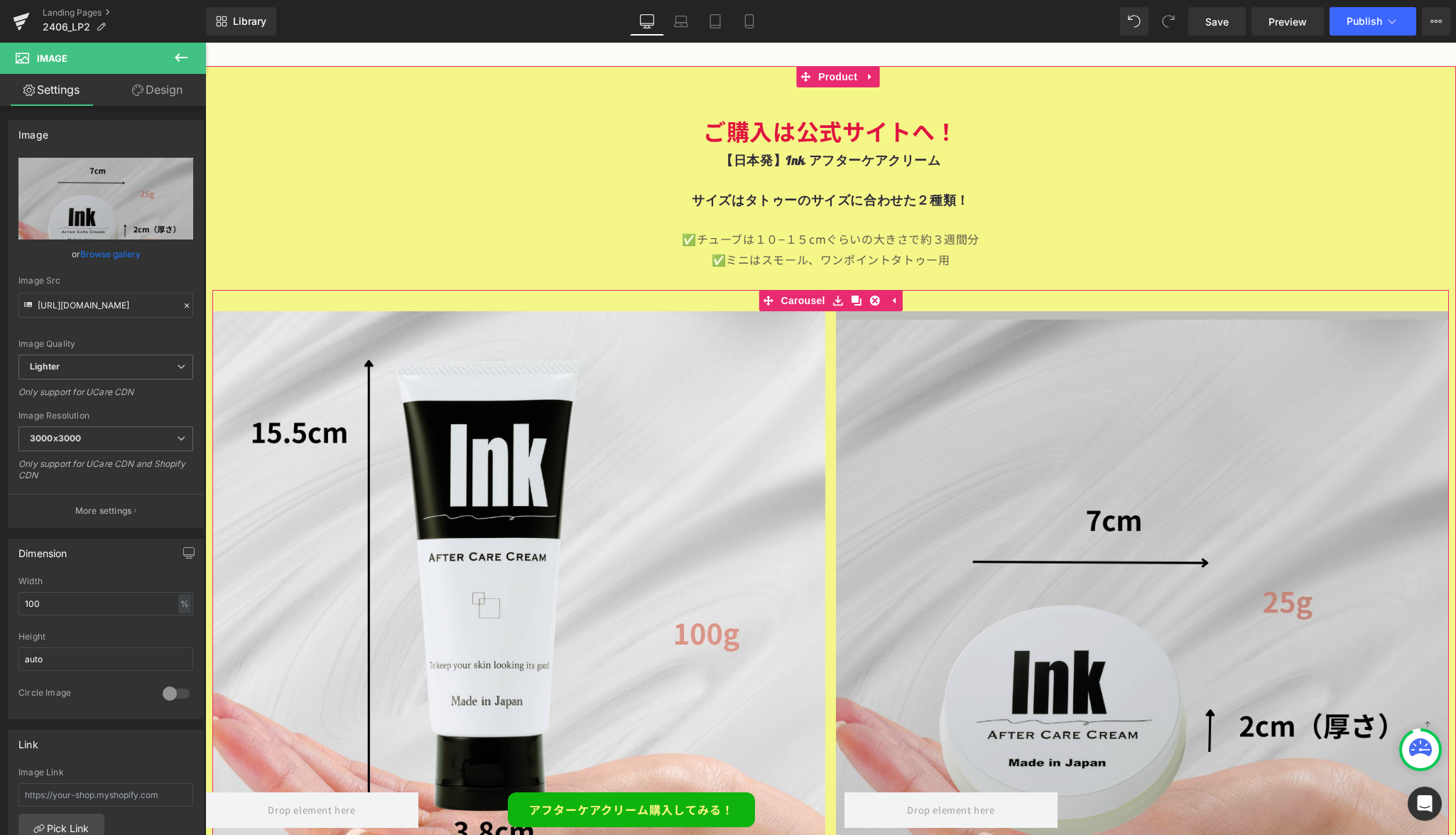
click at [873, 295] on icon at bounding box center [875, 301] width 10 height 10
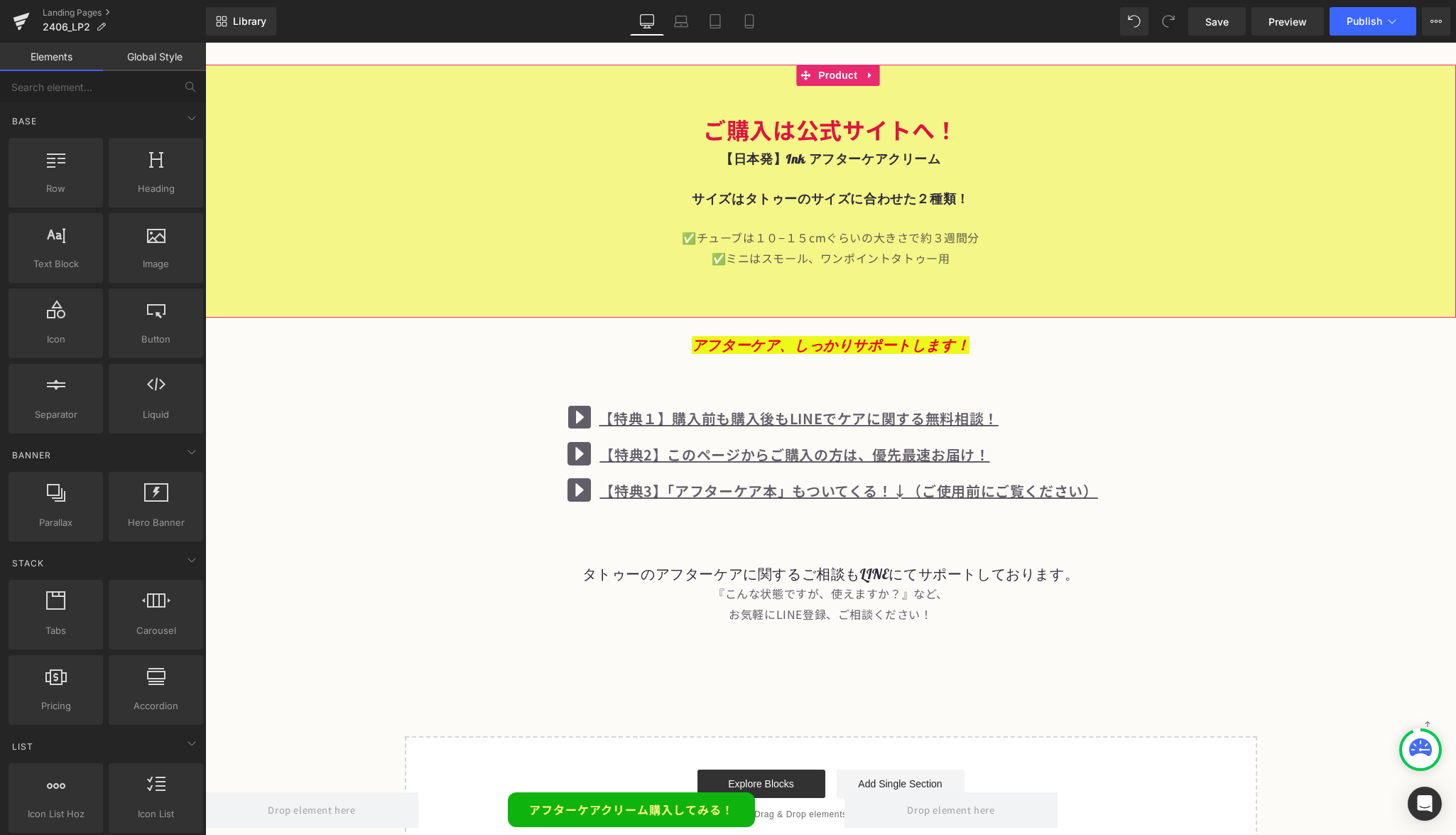
scroll to position [10395, 0]
click at [827, 227] on div "✅チューブは１０−１５cmぐらいの大きさで約３週間分" at bounding box center [831, 237] width 1237 height 21
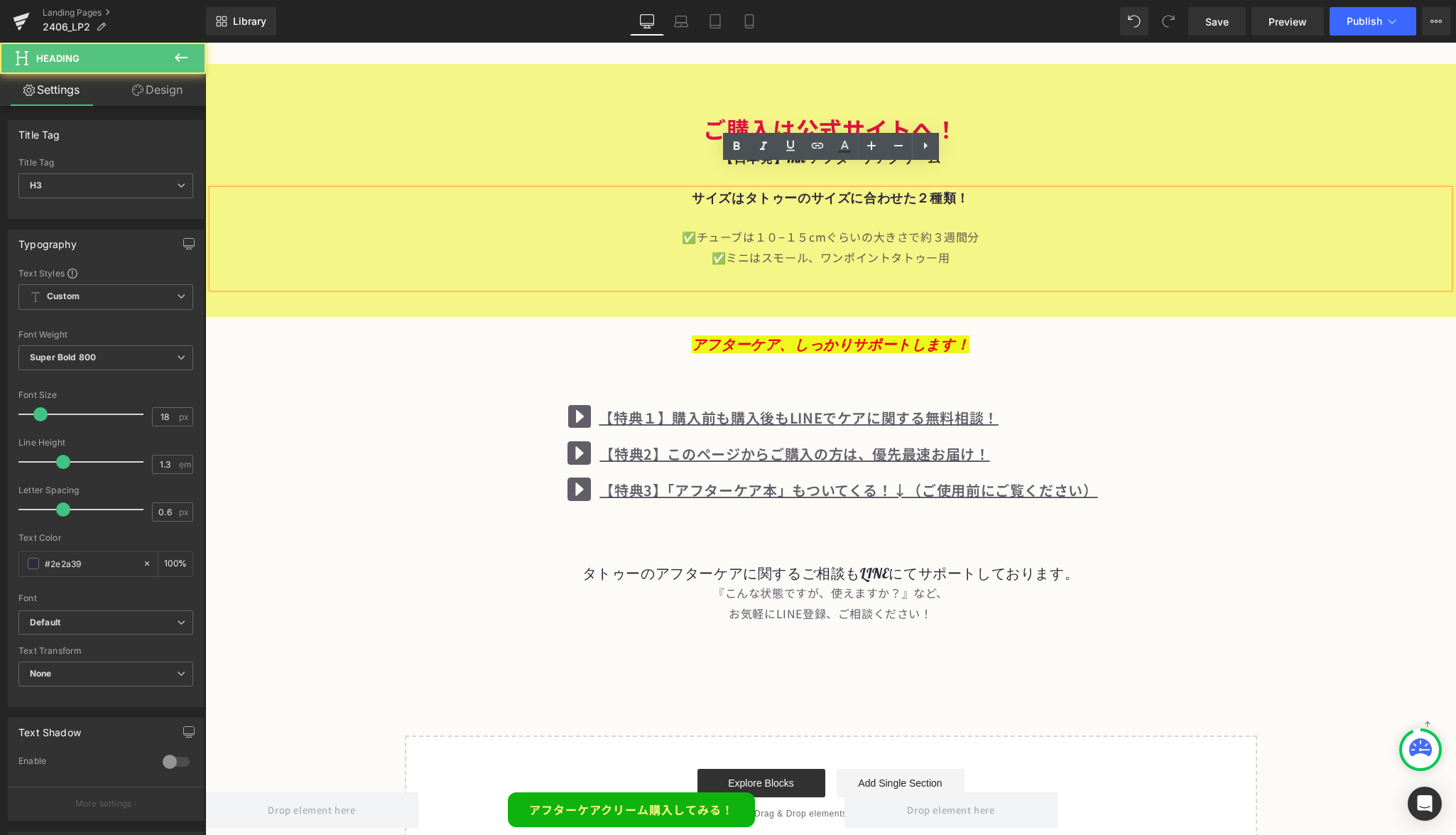
scroll to position [10106, 0]
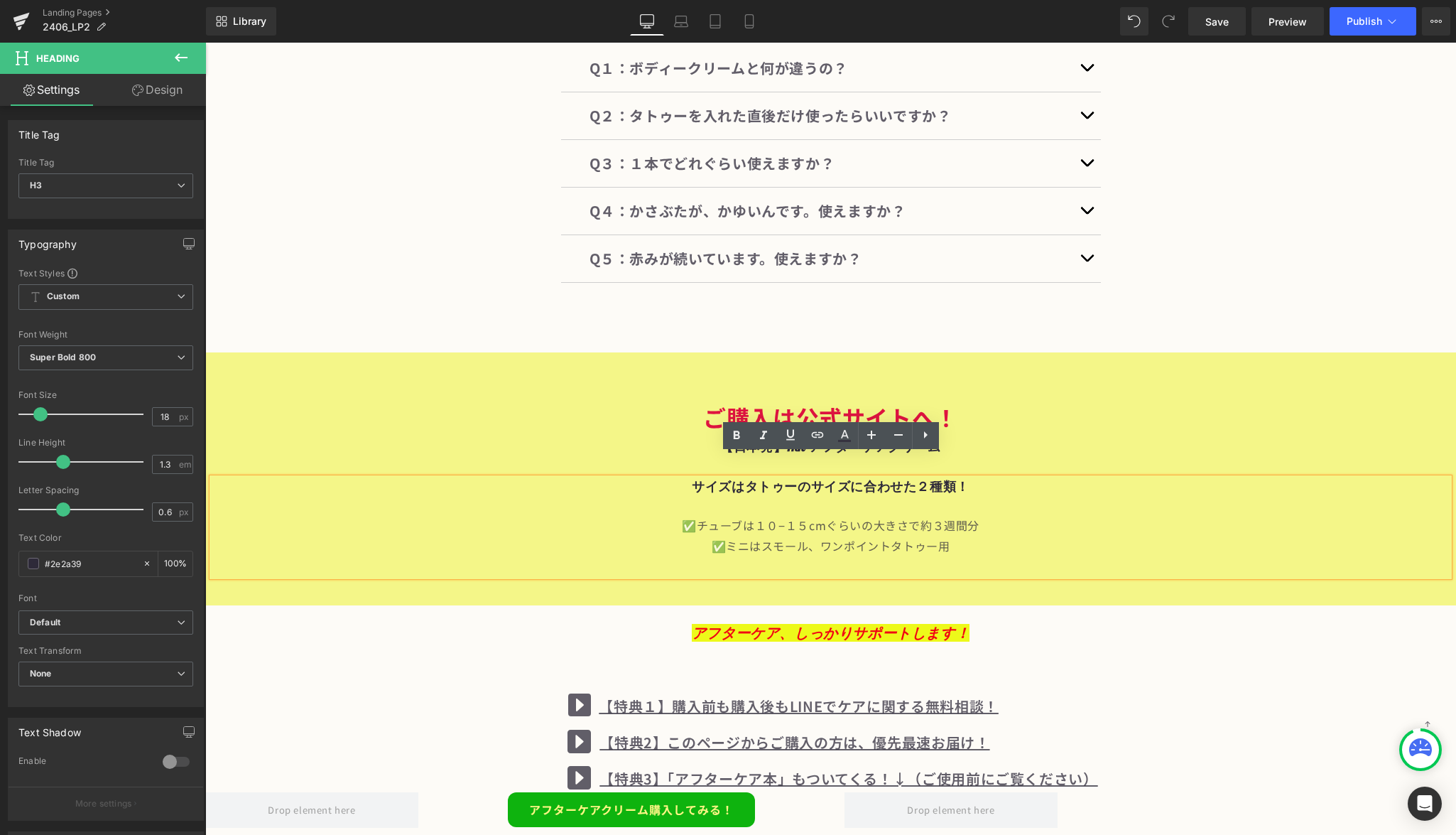
drag, startPoint x: 1155, startPoint y: 301, endPoint x: 1065, endPoint y: 441, distance: 166.4
click at [1065, 441] on div "ご購入は公式サイトへ！ Heading 【日本発】Ink アフターケアクリーム Heading サイズはタトゥーのサイズに合わせた２種類！ ✅チューブは１０−…" at bounding box center [831, 475] width 1237 height 203
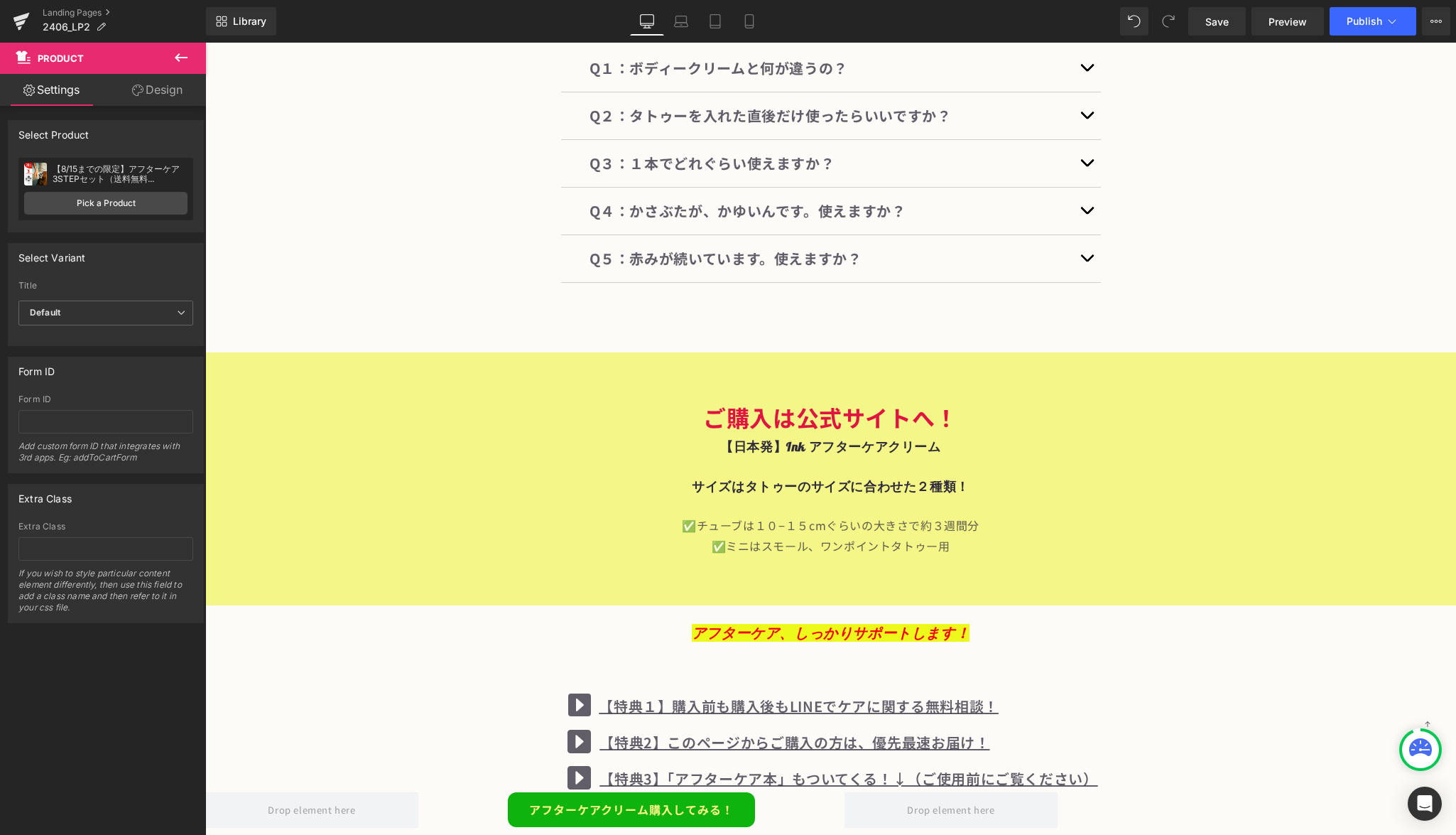
drag, startPoint x: 1065, startPoint y: 441, endPoint x: 822, endPoint y: 450, distance: 243.2
click at [822, 450] on div "ご購入は公式サイトへ！ Heading 【日本発】Ink アフターケアクリーム Heading サイズはタトゥーのサイズに合わせた２種類！ ✅チューブは１０−…" at bounding box center [831, 475] width 1237 height 203
click at [822, 352] on span "Product" at bounding box center [838, 363] width 46 height 21
drag, startPoint x: 617, startPoint y: 408, endPoint x: 187, endPoint y: 58, distance: 554.4
click at [187, 58] on icon at bounding box center [181, 57] width 17 height 17
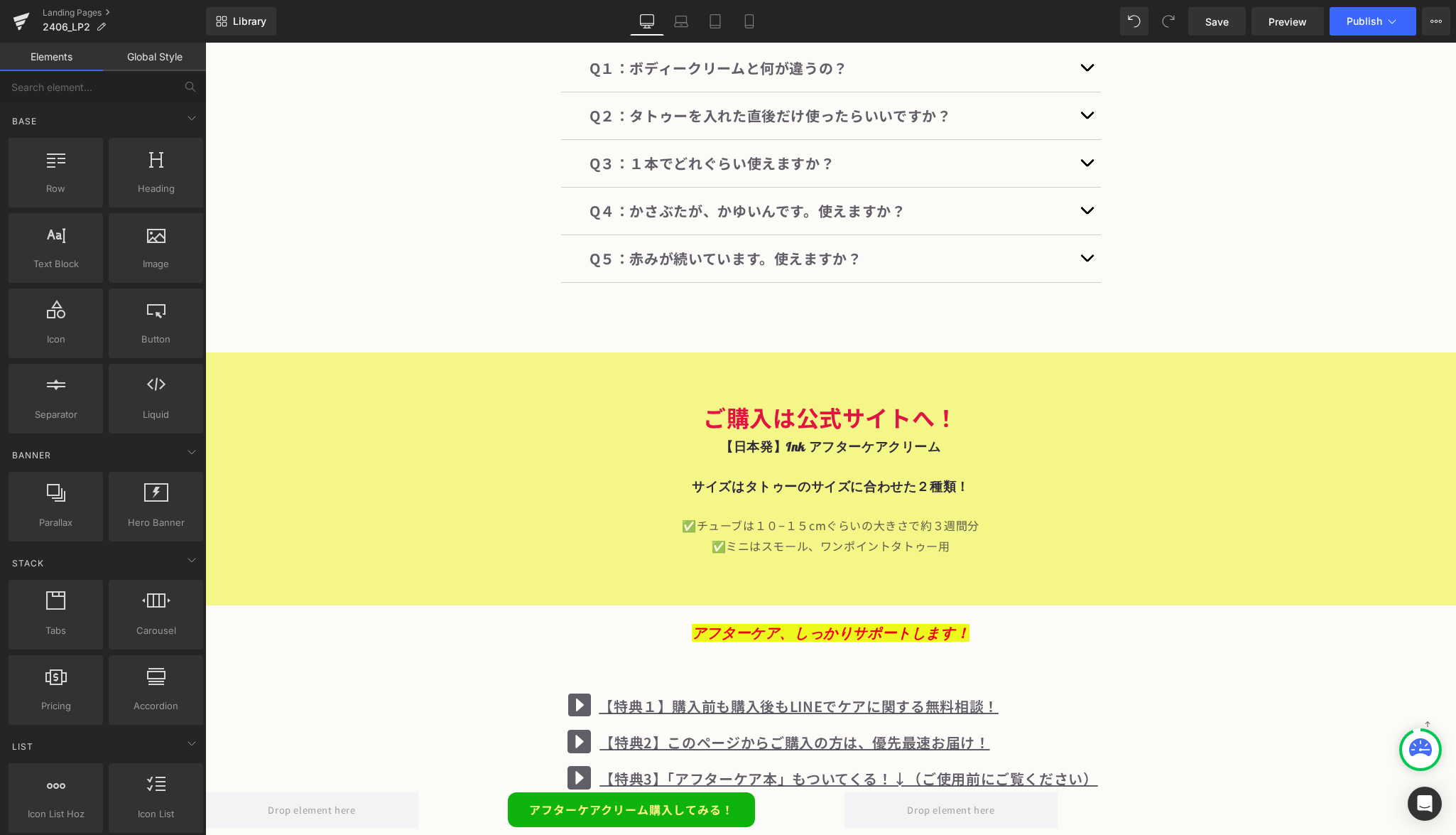
drag, startPoint x: 392, startPoint y: 101, endPoint x: 833, endPoint y: 583, distance: 653.3
click at [833, 606] on div "アフターケア、しっかりサポートします！ Heading" at bounding box center [831, 638] width 1251 height 65
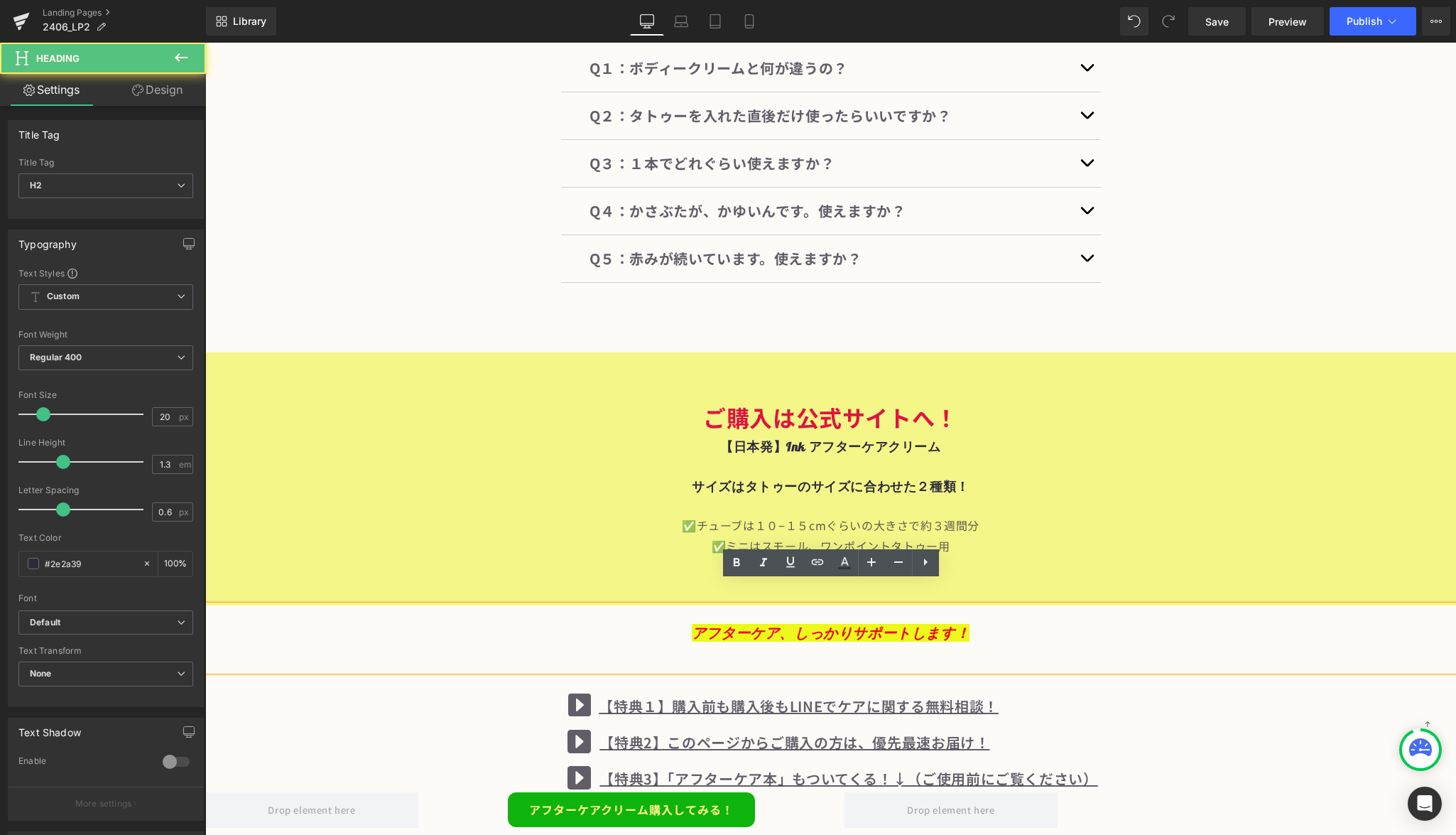
scroll to position [10107, 0]
click at [837, 605] on h2 at bounding box center [831, 614] width 1251 height 19
drag, startPoint x: 627, startPoint y: 540, endPoint x: 184, endPoint y: 58, distance: 654.7
click at [184, 58] on icon at bounding box center [181, 57] width 17 height 17
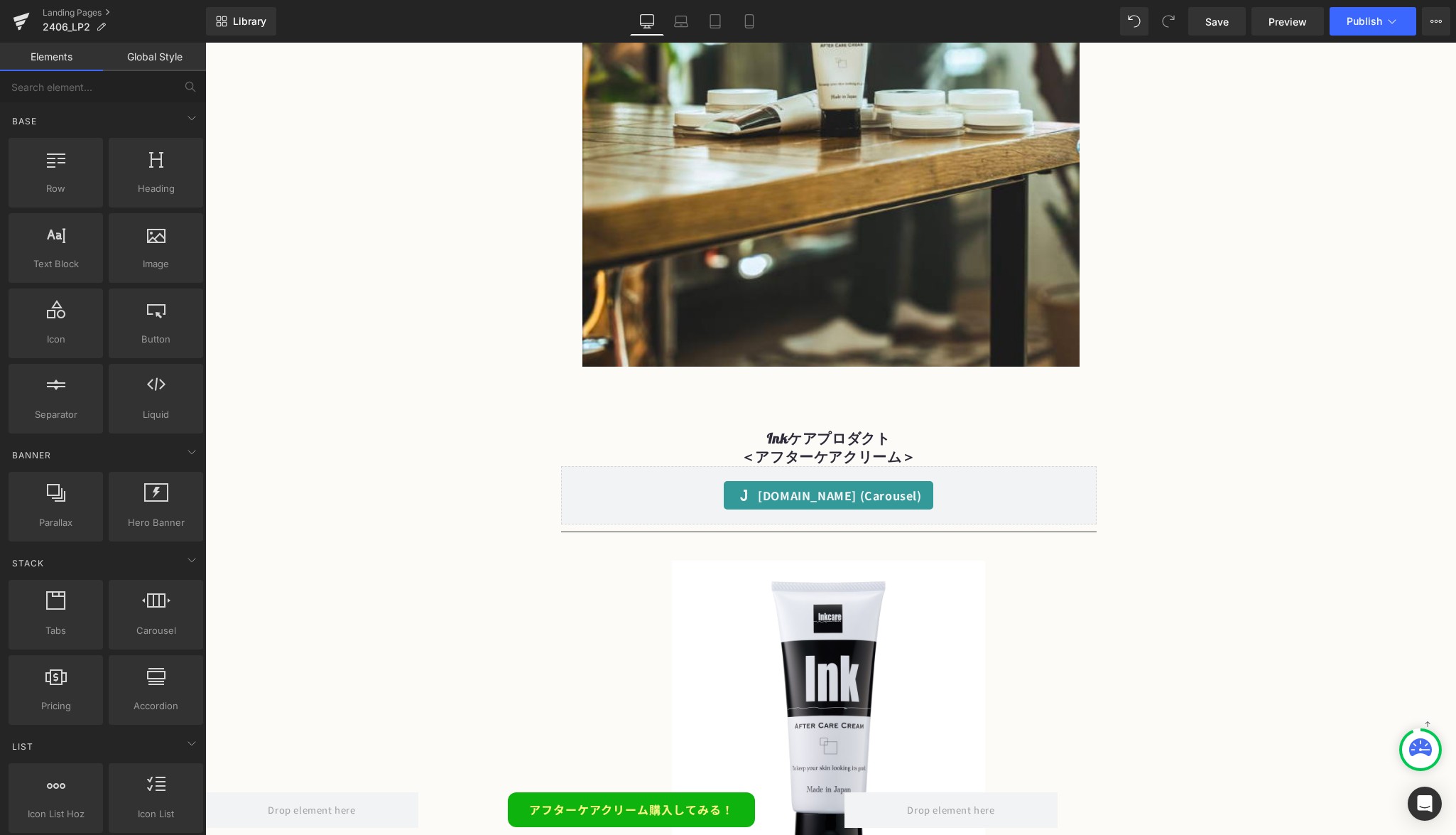
scroll to position [395, 0]
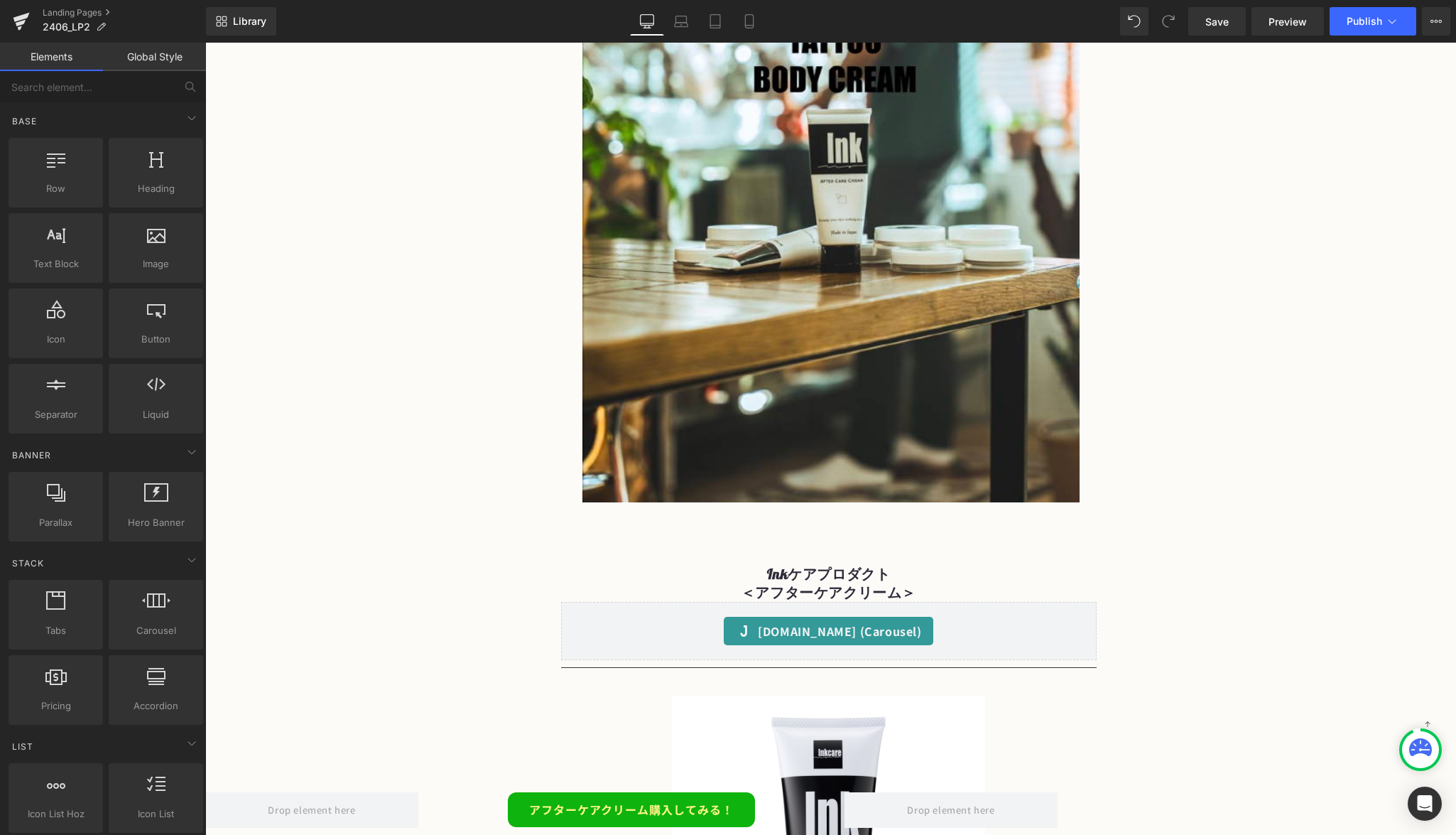
click at [1270, 22] on span "Preview" at bounding box center [1288, 21] width 38 height 15
drag, startPoint x: 1227, startPoint y: 21, endPoint x: 1222, endPoint y: 40, distance: 19.6
click at [1227, 21] on span "Save" at bounding box center [1218, 21] width 24 height 15
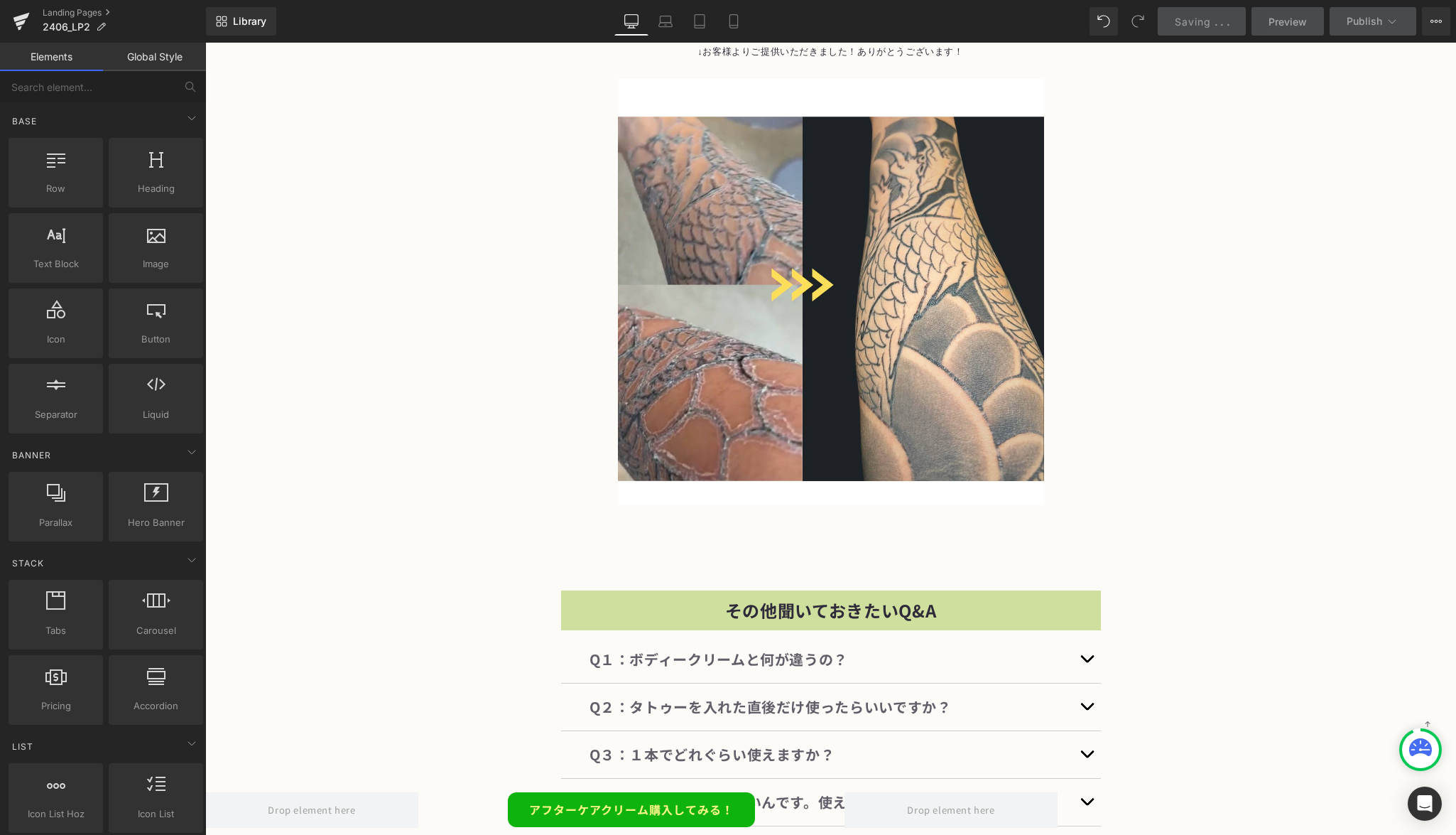
scroll to position [10409, 0]
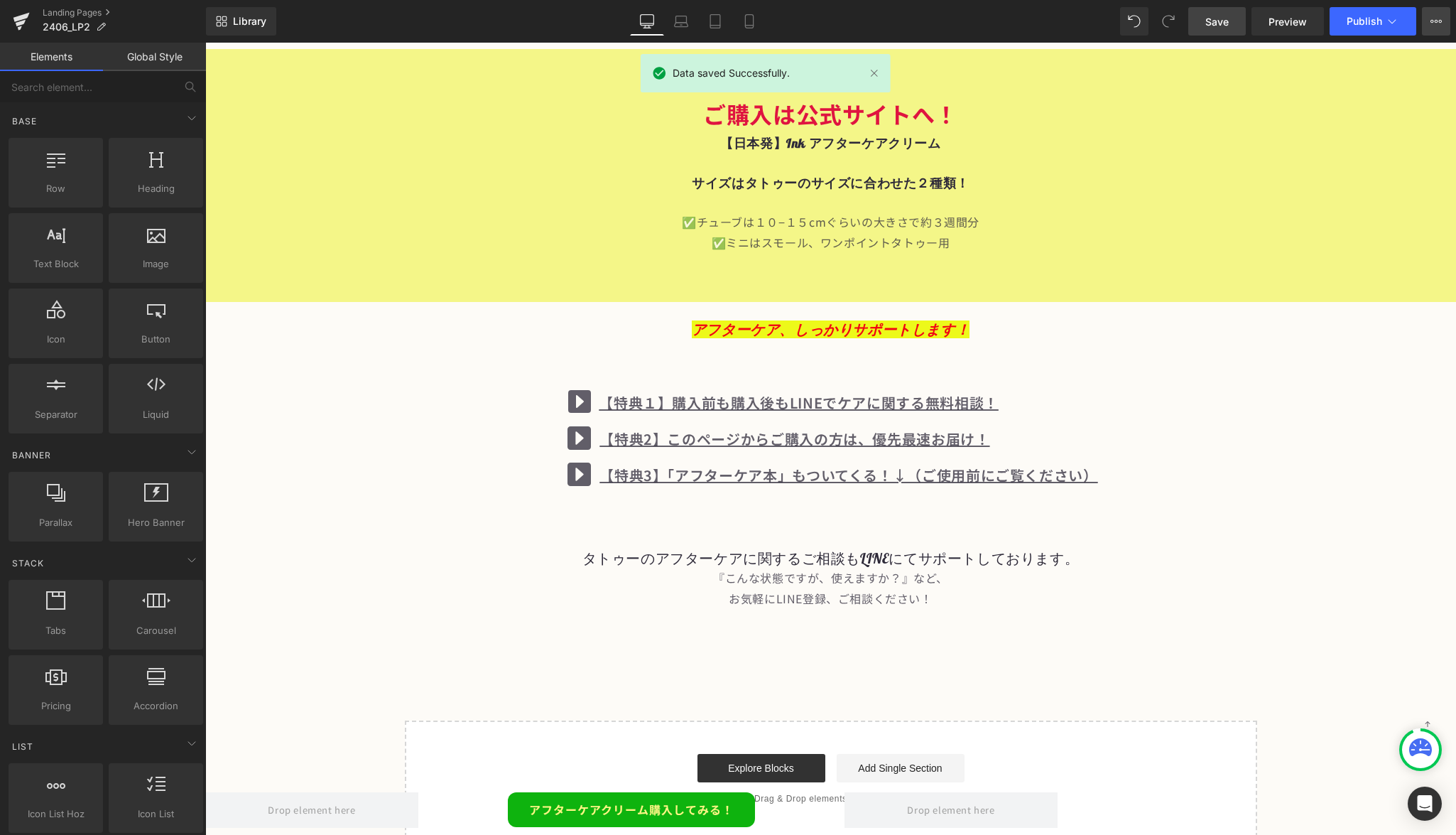
click at [1434, 21] on icon at bounding box center [1436, 21] width 11 height 11
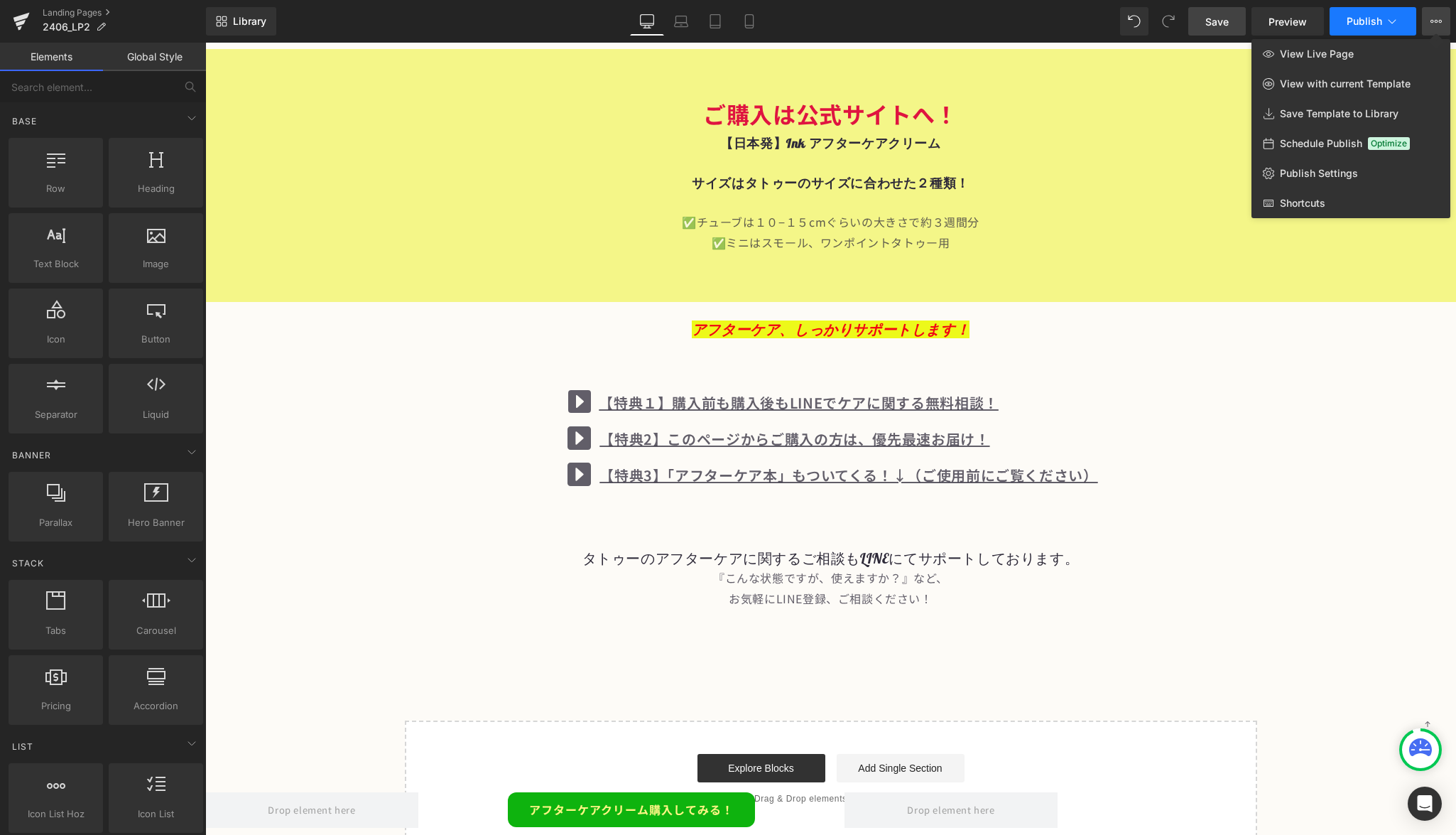
click at [1384, 19] on button "Publish" at bounding box center [1373, 21] width 87 height 28
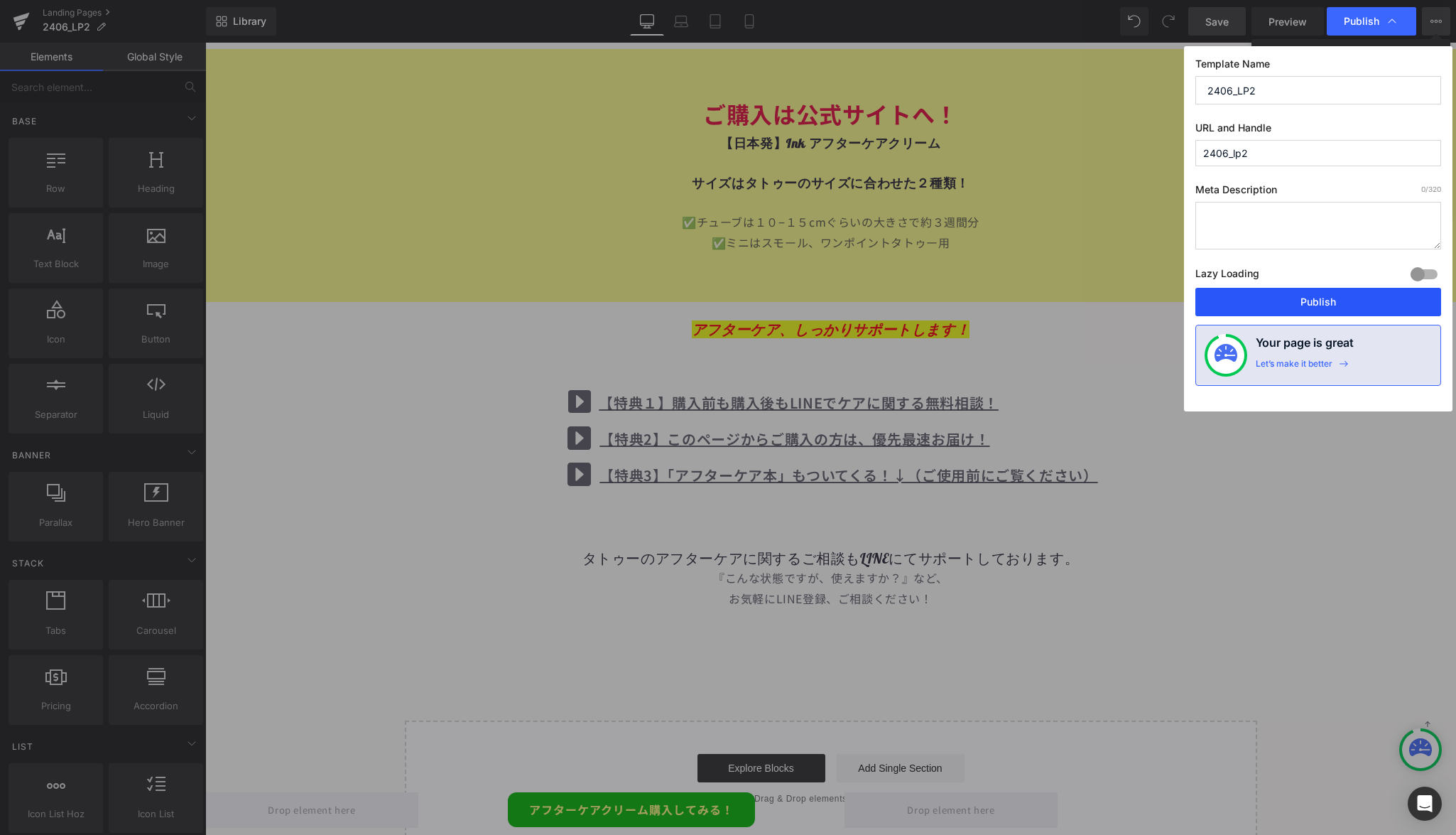
click at [1264, 298] on button "Publish" at bounding box center [1318, 302] width 246 height 28
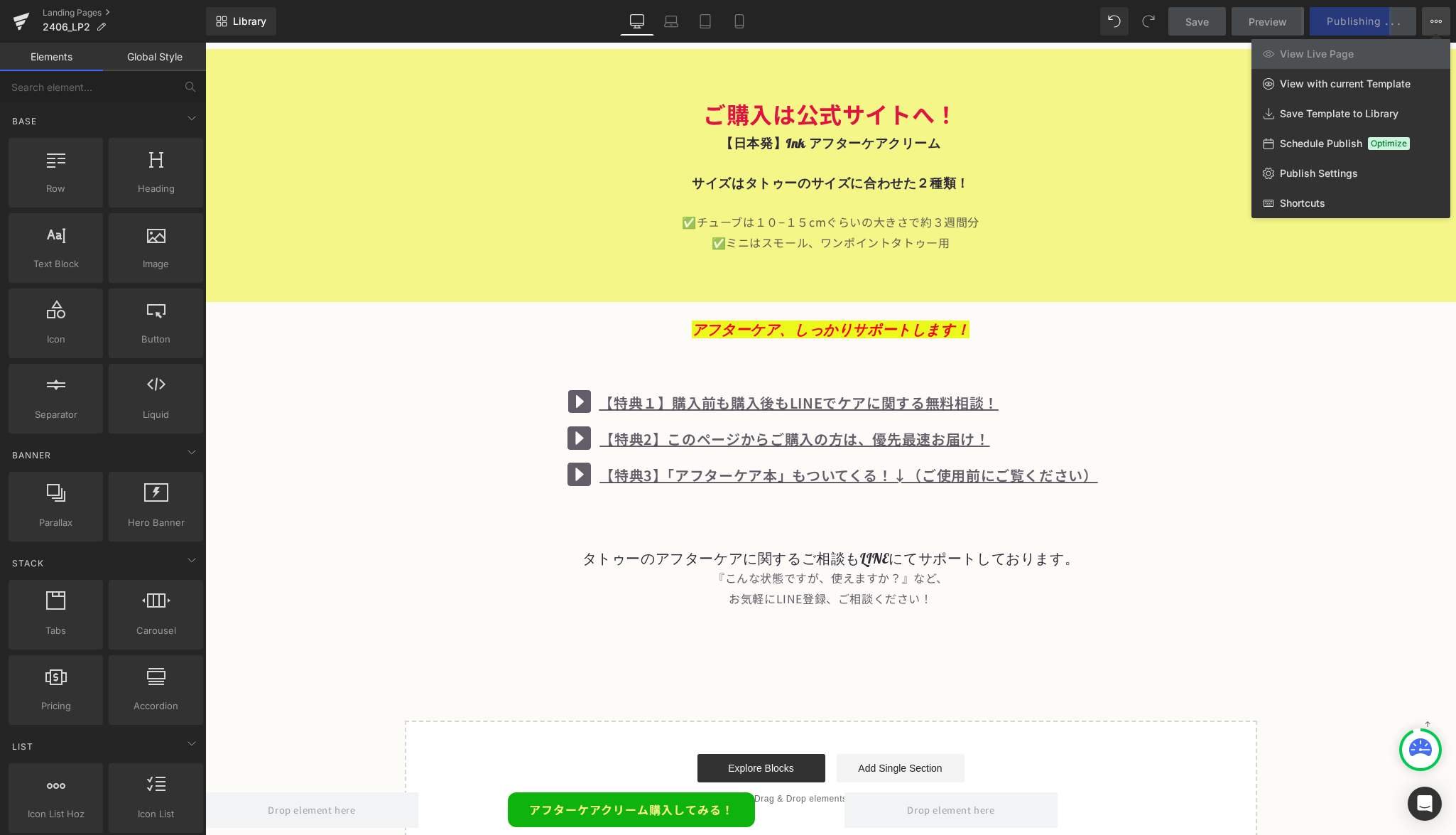
click at [906, 469] on div at bounding box center [831, 439] width 1251 height 792
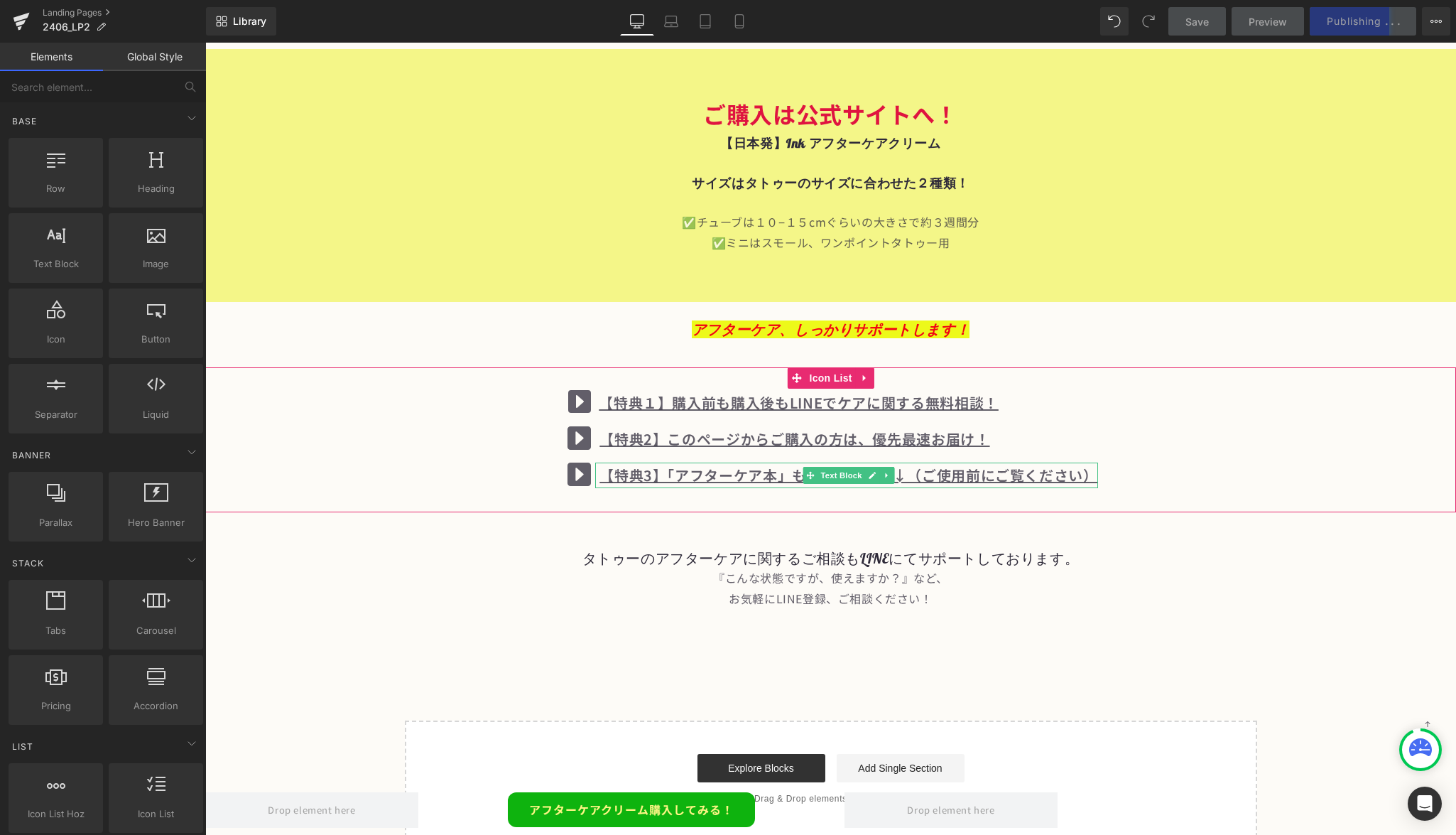
drag, startPoint x: 910, startPoint y: 449, endPoint x: 902, endPoint y: 455, distance: 10.0
click at [910, 465] on u "特典3】「アフターケア本」もついてくる！↓（ご使用前にご覧ください）" at bounding box center [856, 475] width 484 height 21
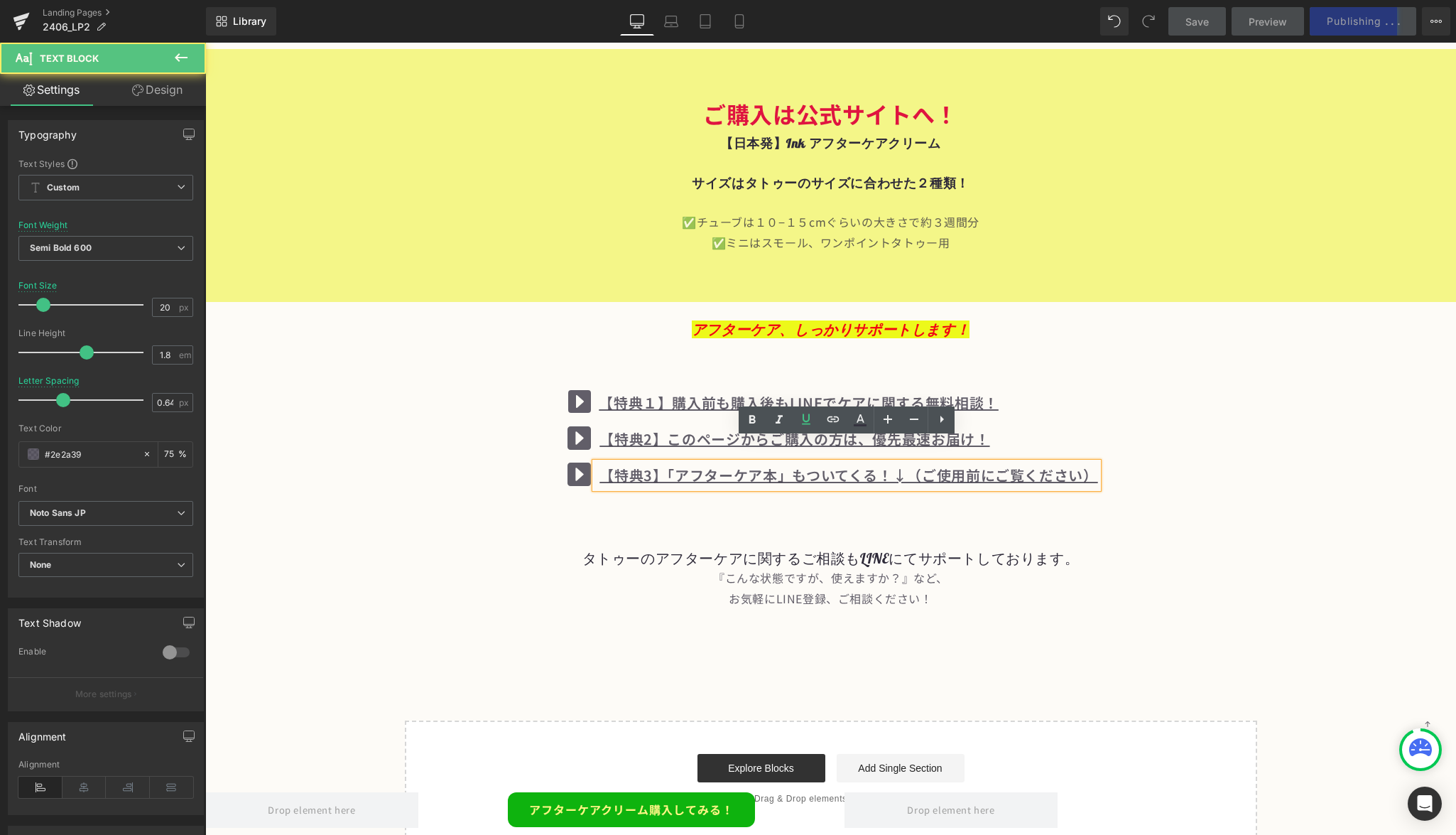
click at [903, 465] on u "特典3】「アフターケア本」もついてくる！↓（ご使用前にご覧ください）" at bounding box center [856, 475] width 484 height 21
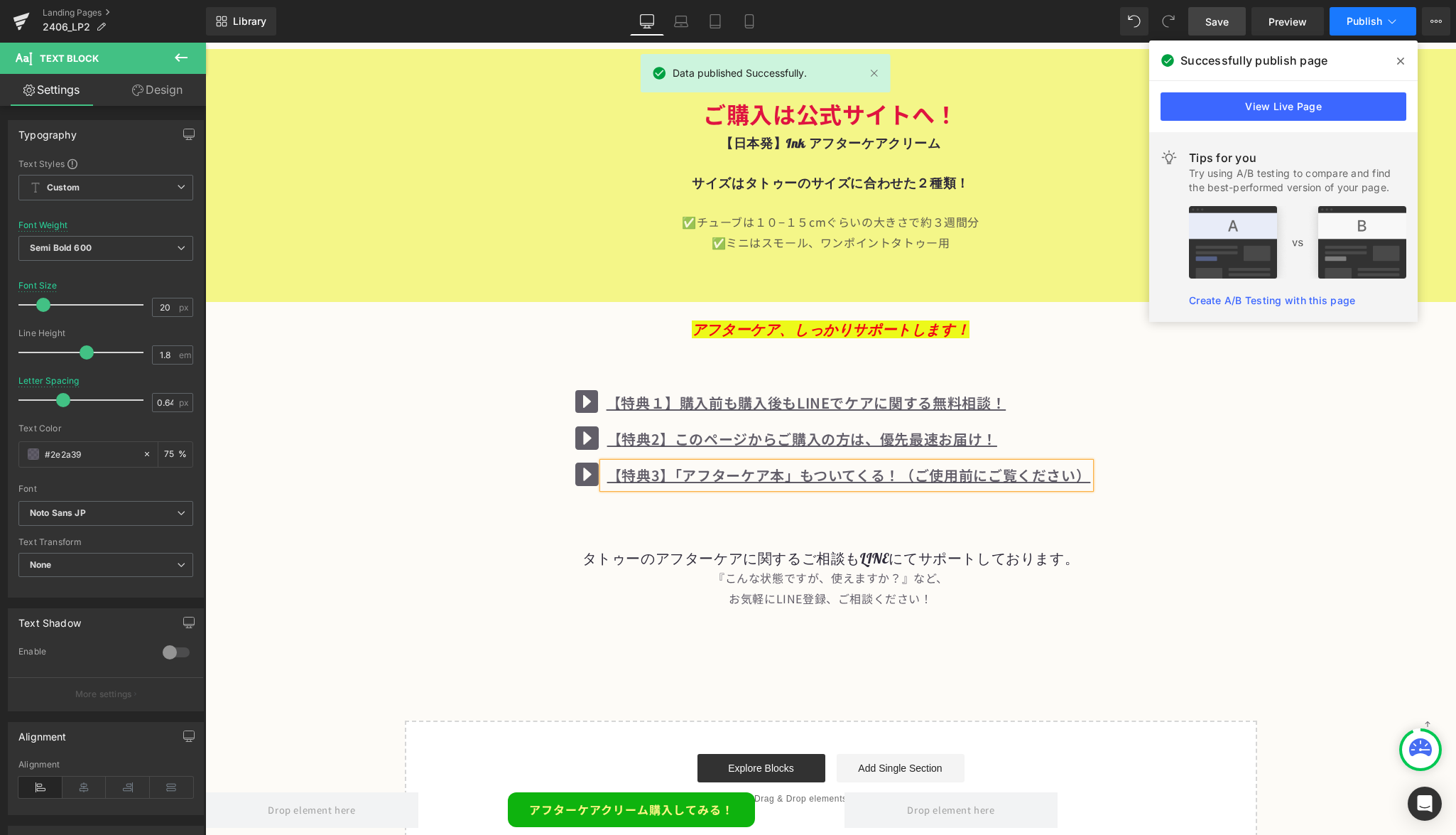
click at [1381, 19] on span "Publish" at bounding box center [1365, 21] width 36 height 11
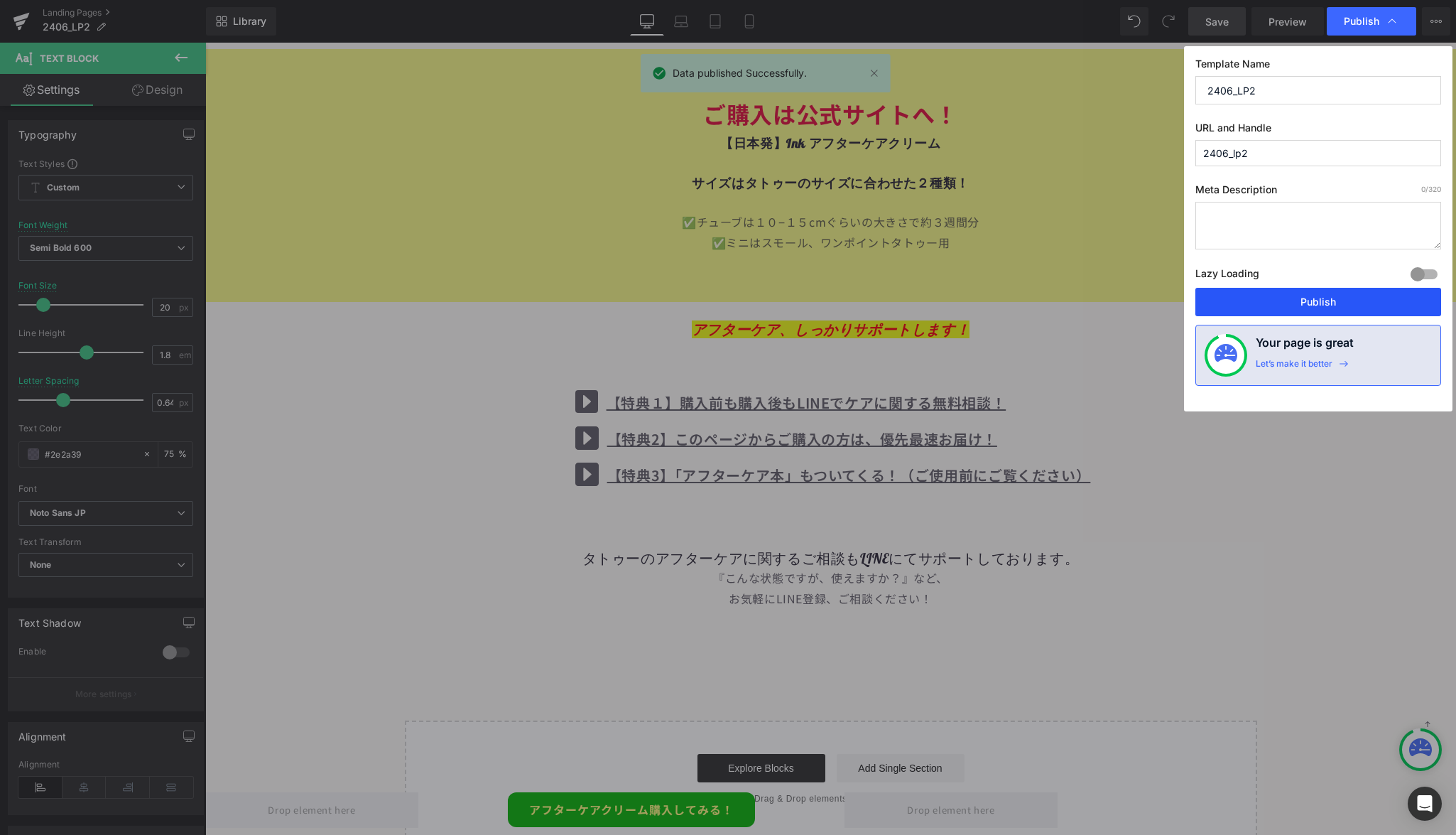
click at [1269, 309] on button "Publish" at bounding box center [1318, 302] width 246 height 28
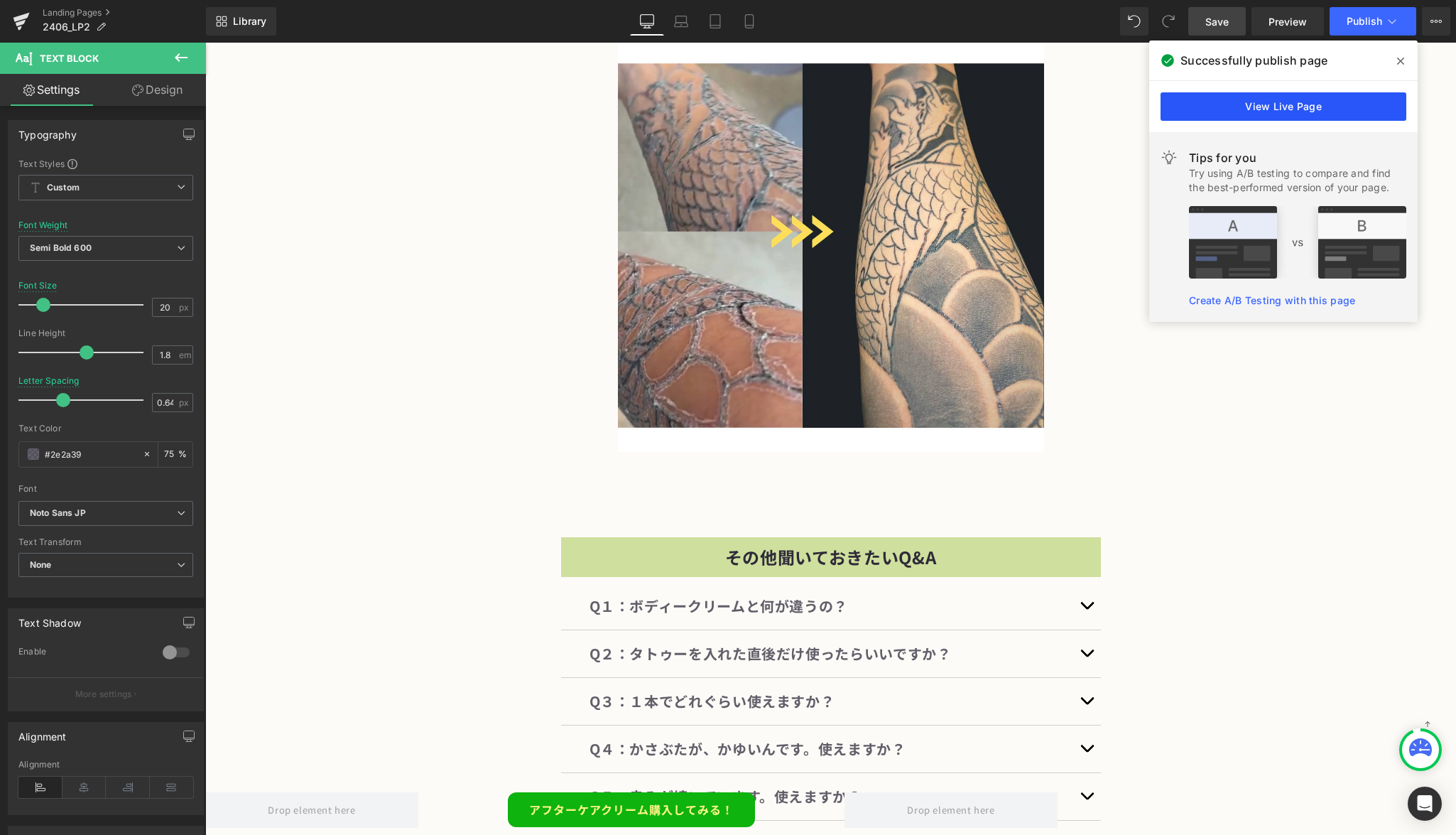
scroll to position [9529, 0]
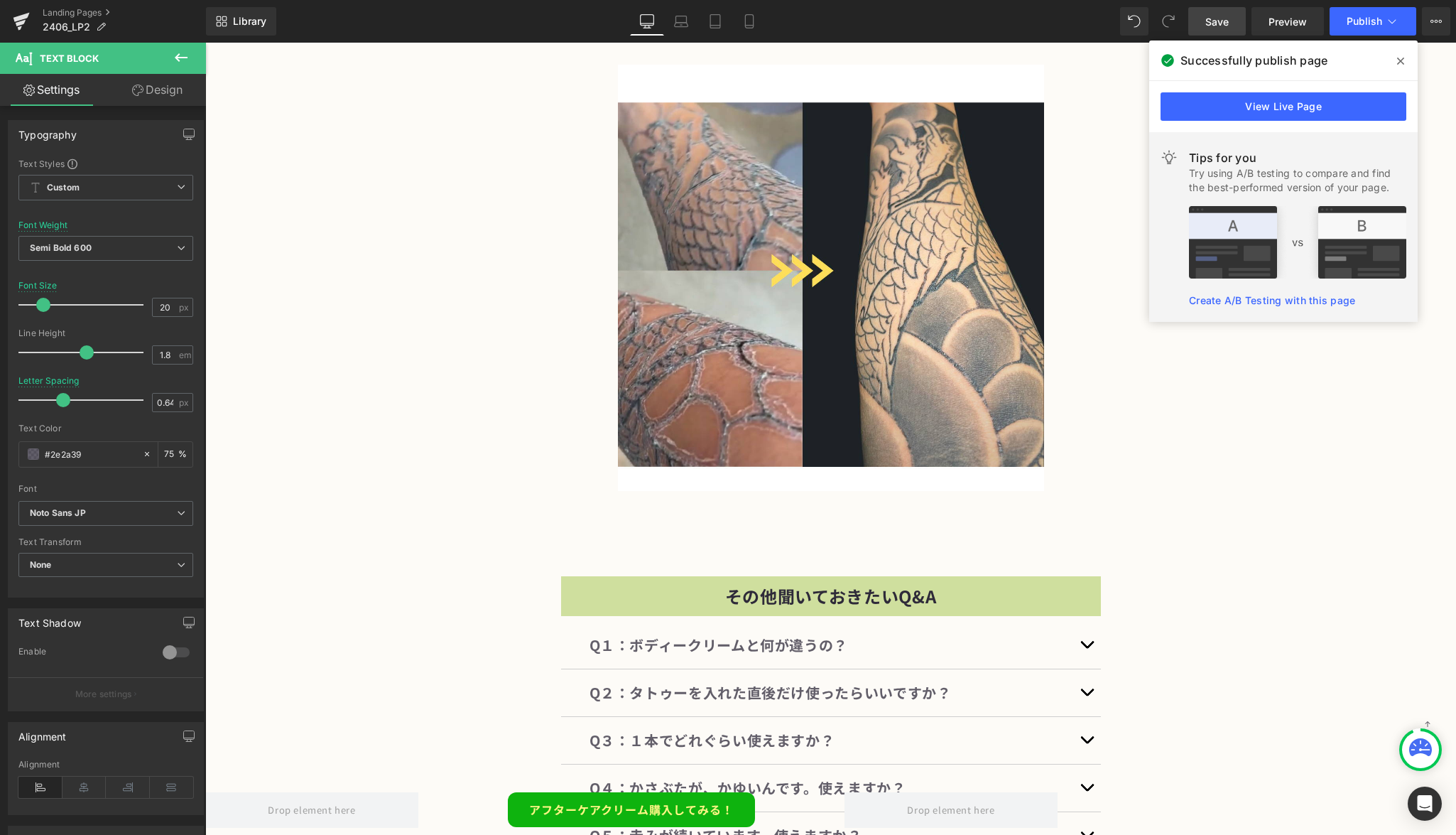
click at [173, 56] on icon at bounding box center [181, 57] width 17 height 17
